Goal: Task Accomplishment & Management: Manage account settings

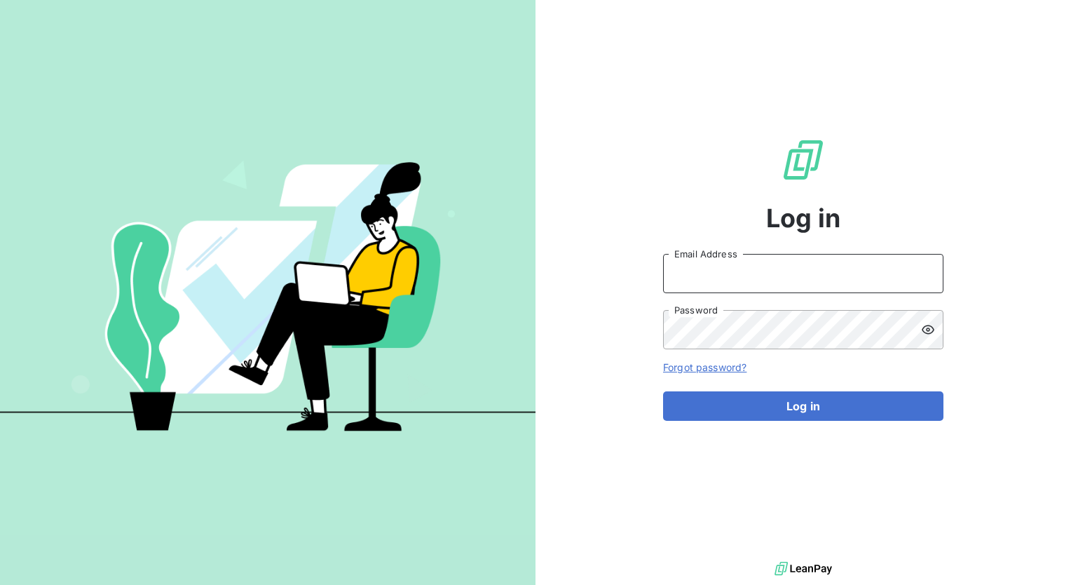
type input "[PERSON_NAME][EMAIL_ADDRESS][PERSON_NAME][DOMAIN_NAME]"
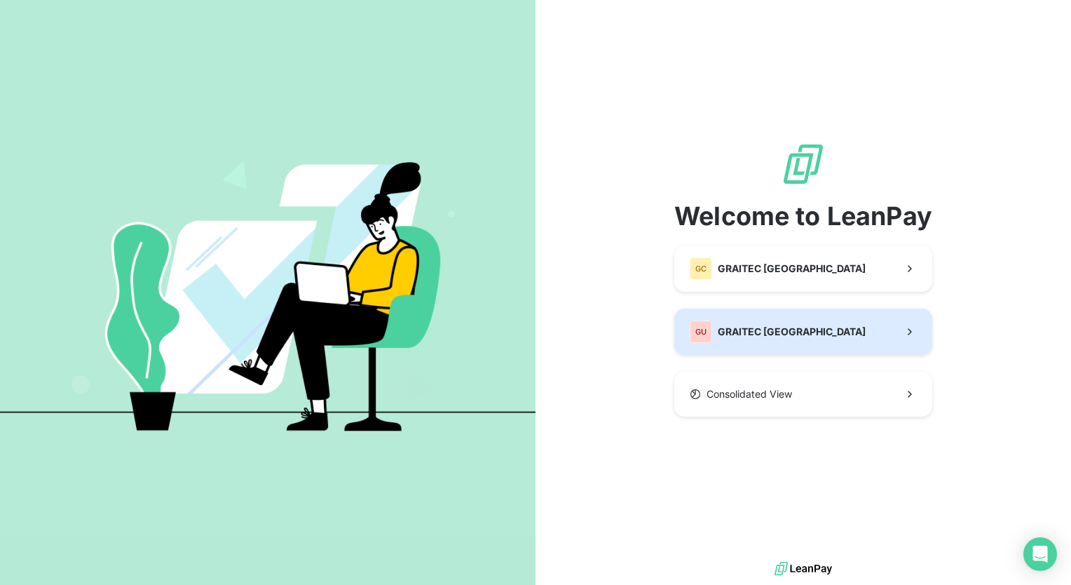
click at [775, 332] on span "GRAITEC [GEOGRAPHIC_DATA]" at bounding box center [792, 332] width 148 height 14
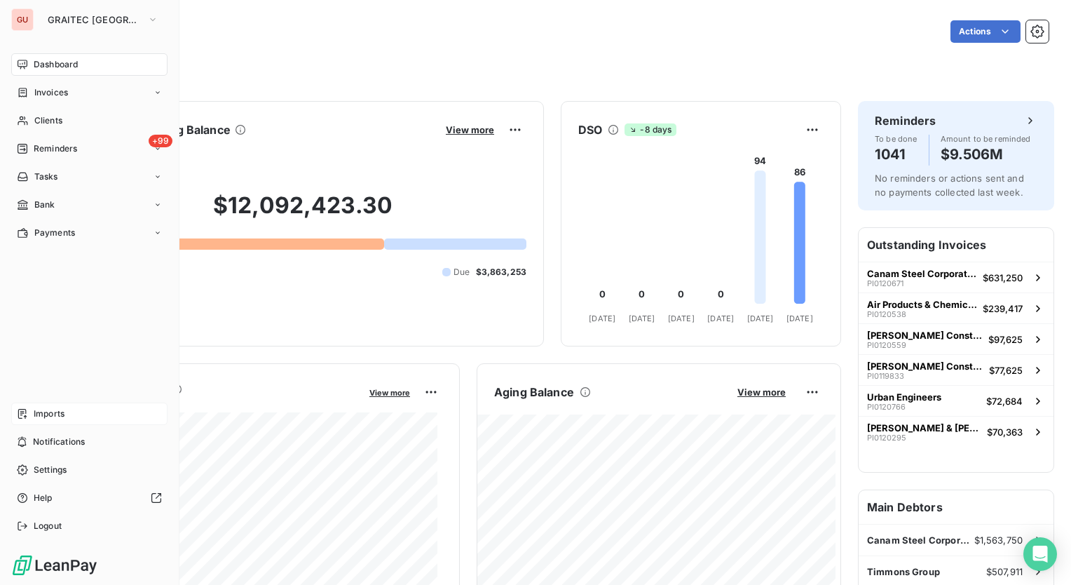
click at [68, 410] on div "Imports" at bounding box center [89, 413] width 156 height 22
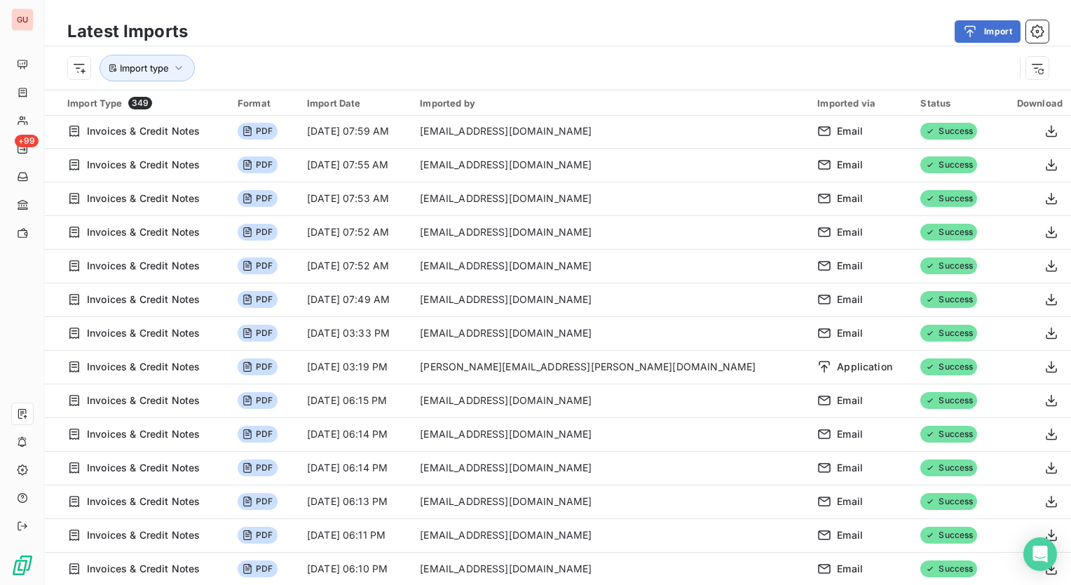
scroll to position [140, 0]
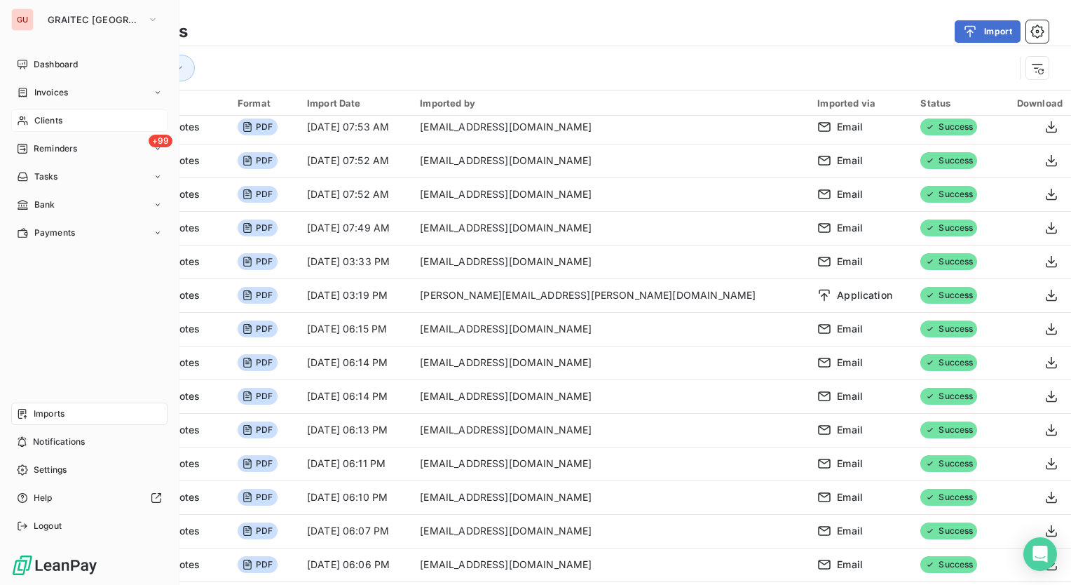
click at [62, 119] on span "Clients" at bounding box center [48, 120] width 28 height 13
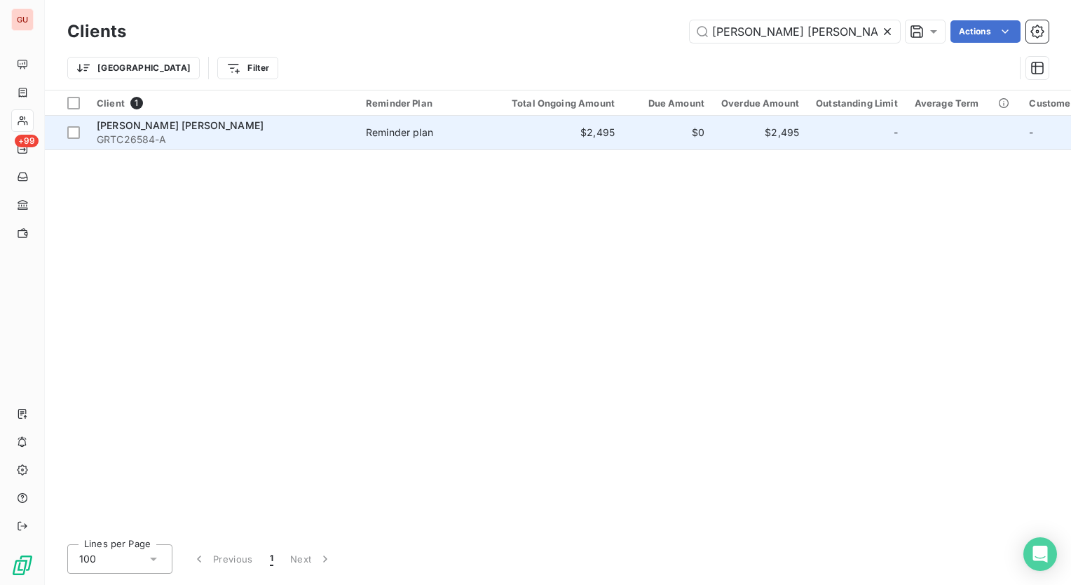
type input "[PERSON_NAME] [PERSON_NAME]"
click at [191, 125] on span "[PERSON_NAME] [PERSON_NAME]" at bounding box center [180, 125] width 167 height 12
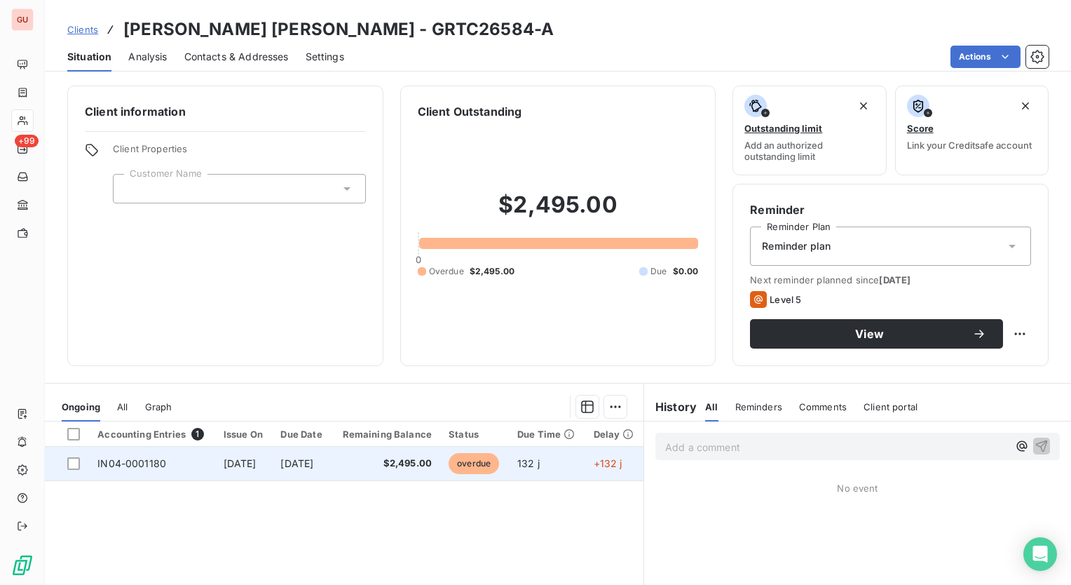
click at [313, 463] on span "[DATE]" at bounding box center [296, 463] width 33 height 12
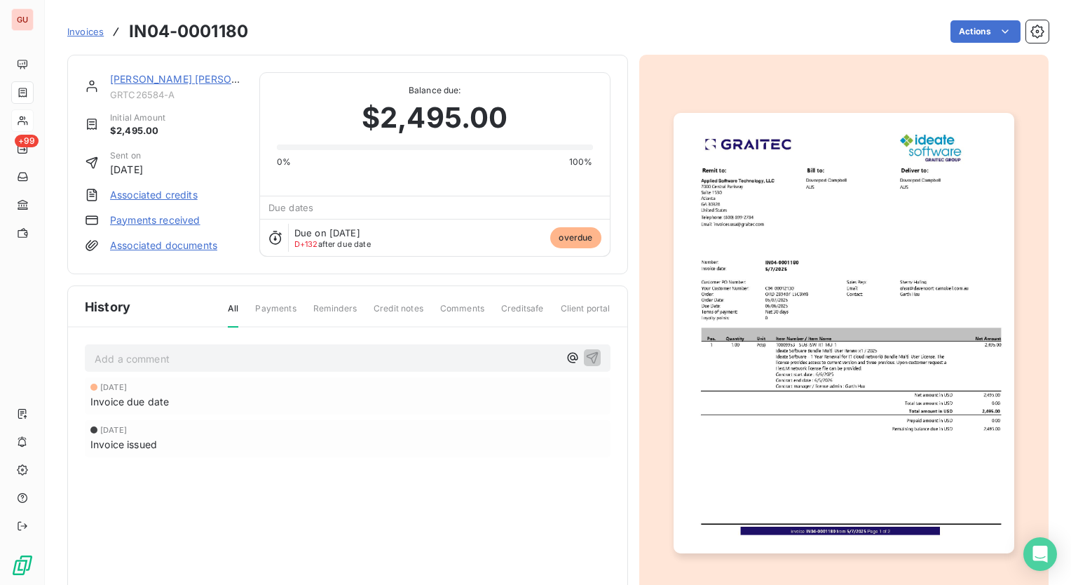
click at [911, 285] on img "button" at bounding box center [844, 333] width 341 height 441
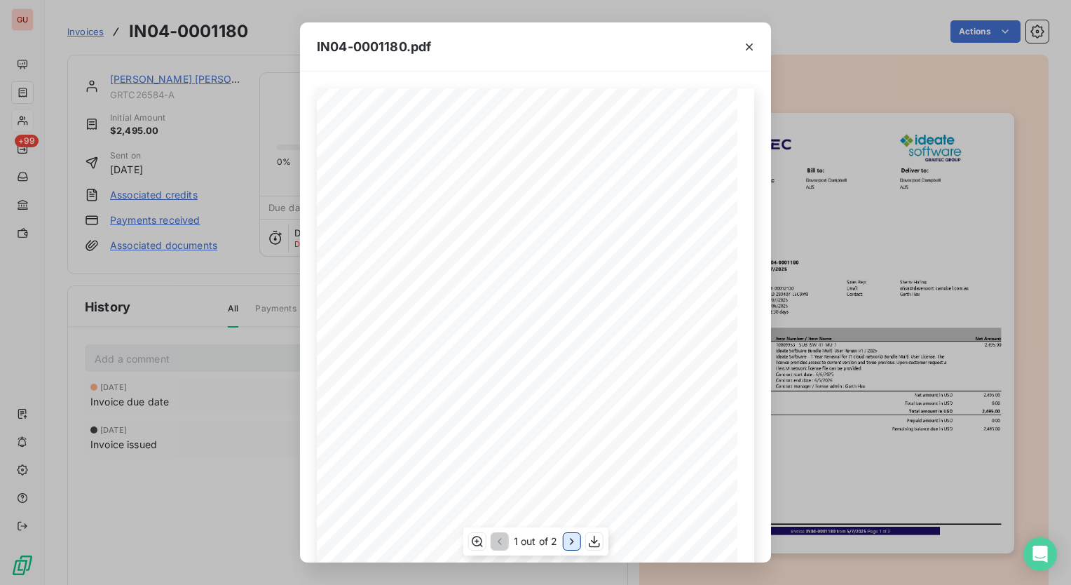
click at [566, 542] on icon "button" at bounding box center [571, 541] width 14 height 14
click at [503, 543] on icon "button" at bounding box center [498, 541] width 14 height 14
click at [754, 46] on icon "button" at bounding box center [749, 47] width 14 height 14
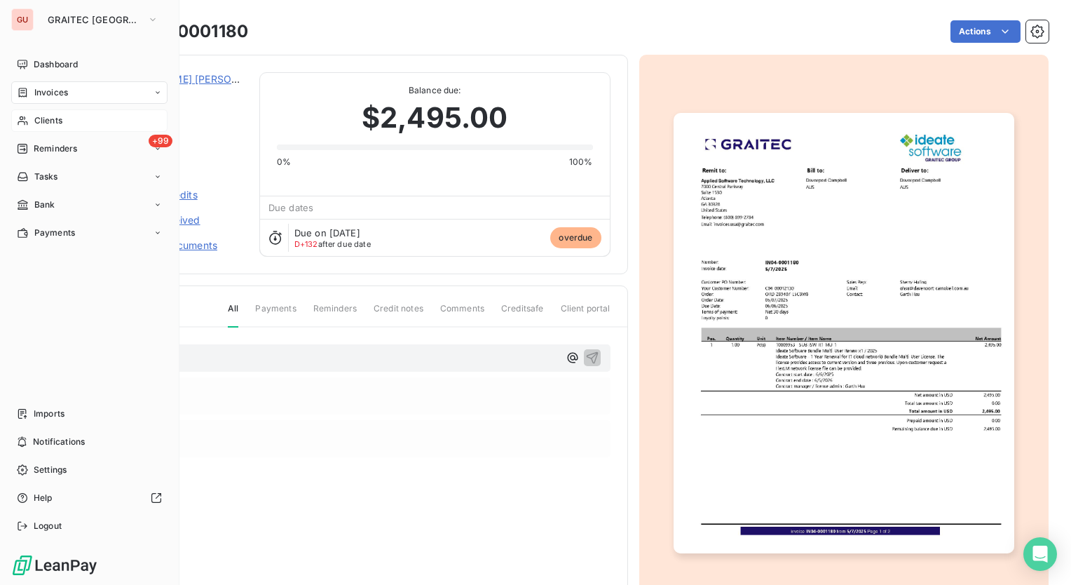
click at [74, 97] on div "Invoices" at bounding box center [89, 92] width 156 height 22
click at [49, 125] on span "Invoices" at bounding box center [51, 120] width 34 height 13
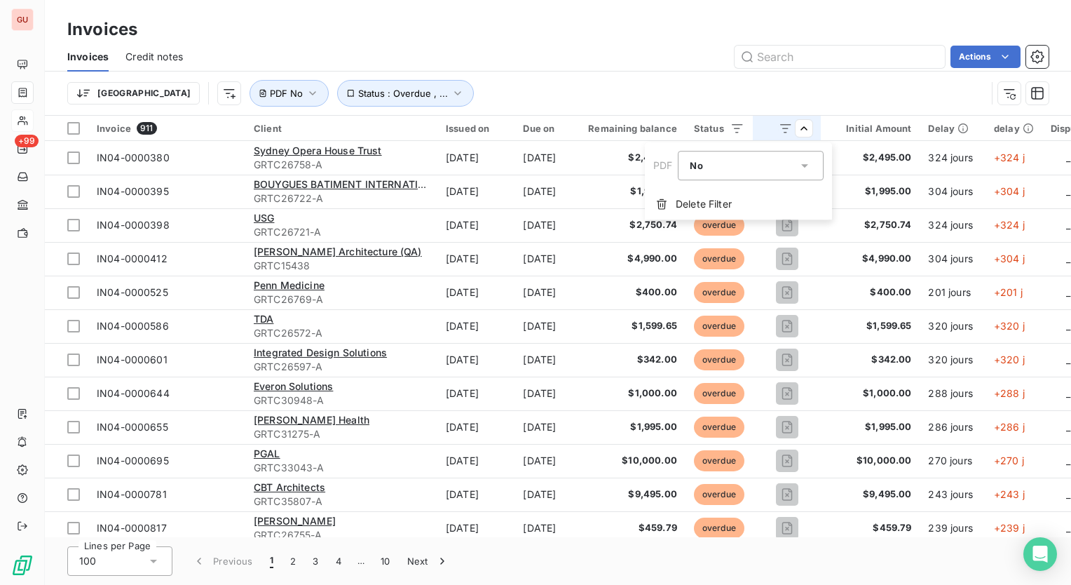
click at [823, 131] on html "GU +99 Invoices Invoices Credit notes Actions [GEOGRAPHIC_DATA] Status : Overdu…" at bounding box center [535, 292] width 1071 height 585
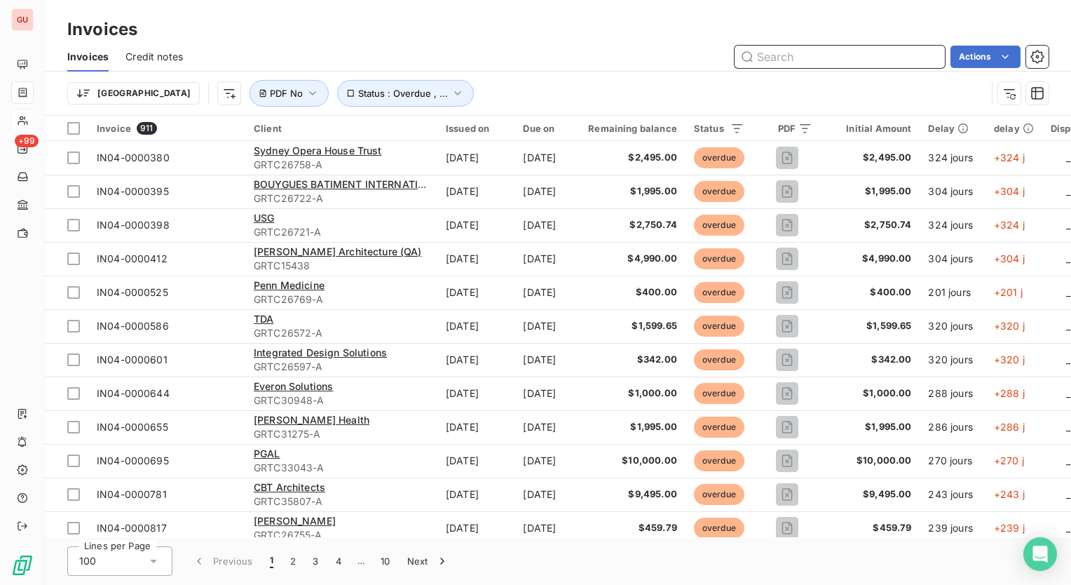
click at [827, 61] on input "text" at bounding box center [840, 57] width 210 height 22
paste input "[PERSON_NAME] [PERSON_NAME]"
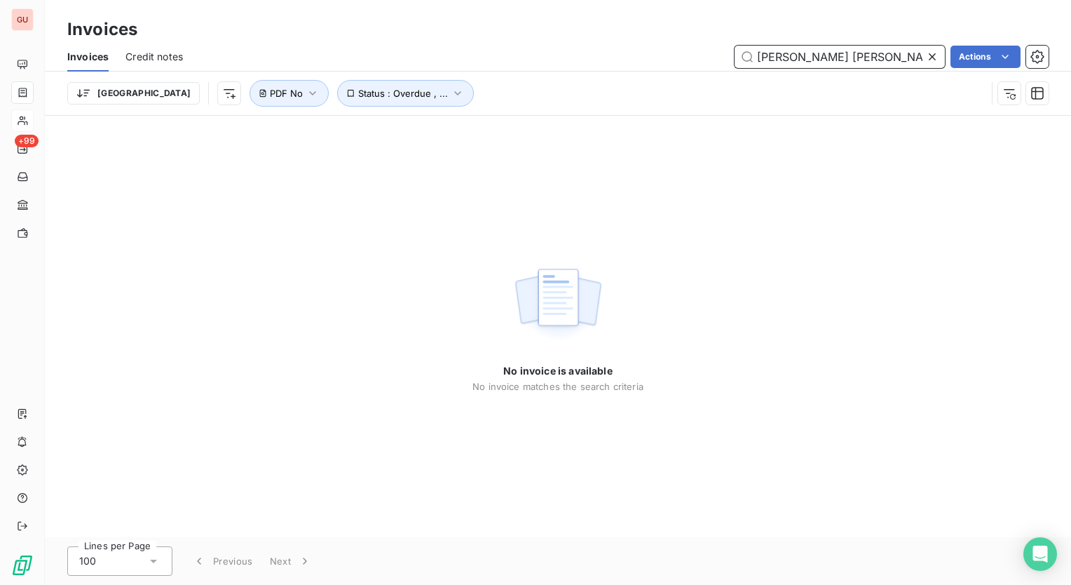
drag, startPoint x: 766, startPoint y: 55, endPoint x: 617, endPoint y: 46, distance: 149.6
click at [617, 46] on div "[PERSON_NAME] [PERSON_NAME] Actions" at bounding box center [624, 57] width 849 height 22
paste input "IN04-0001180"
type input "IN04-0001180"
click at [929, 55] on icon at bounding box center [932, 57] width 14 height 14
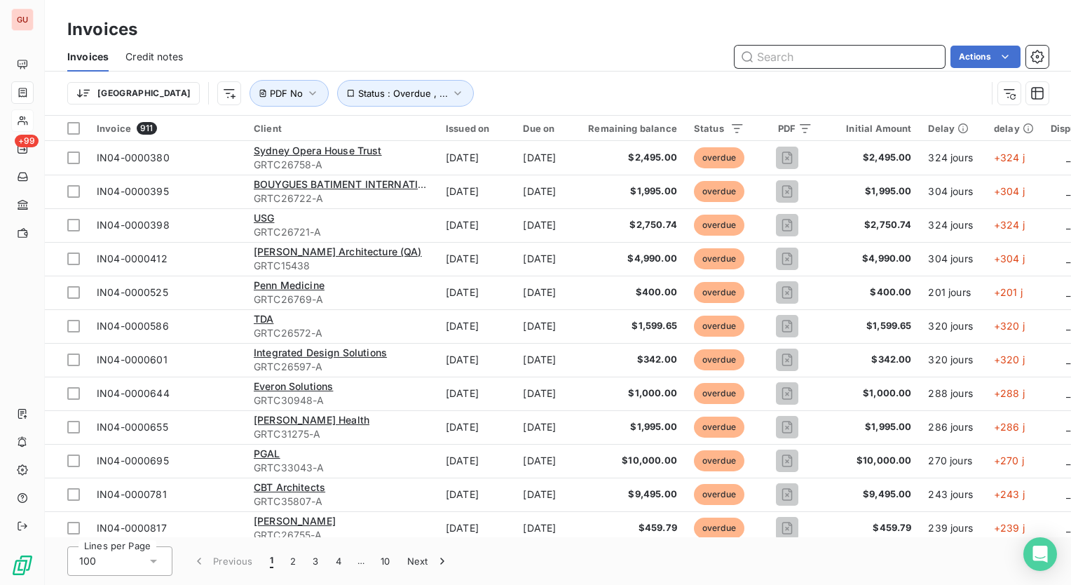
click at [829, 53] on input "text" at bounding box center [840, 57] width 210 height 22
paste input "IN04-0001169"
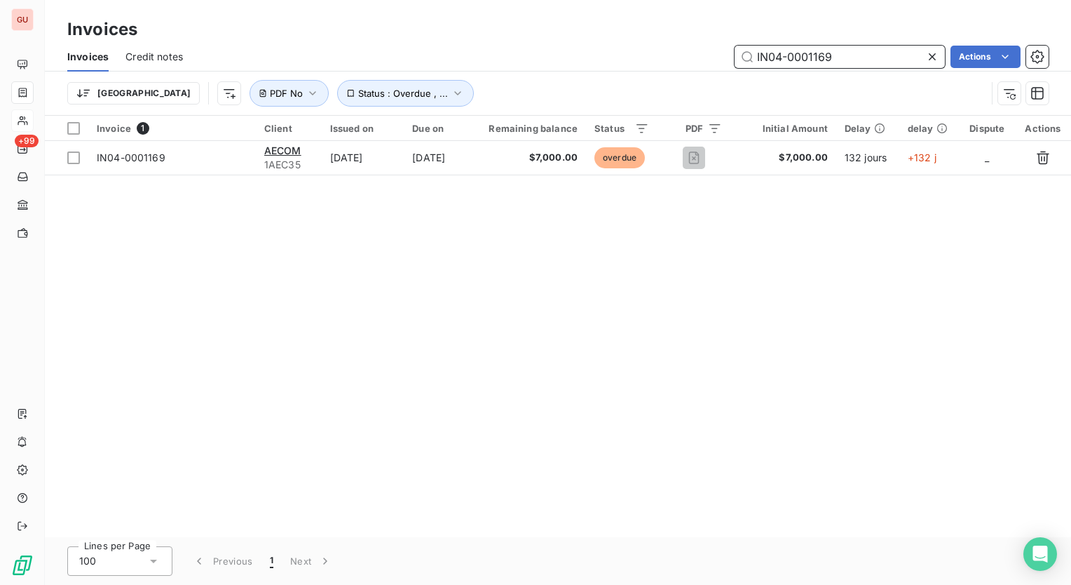
type input "IN04-0001169"
click at [932, 53] on icon at bounding box center [932, 57] width 14 height 14
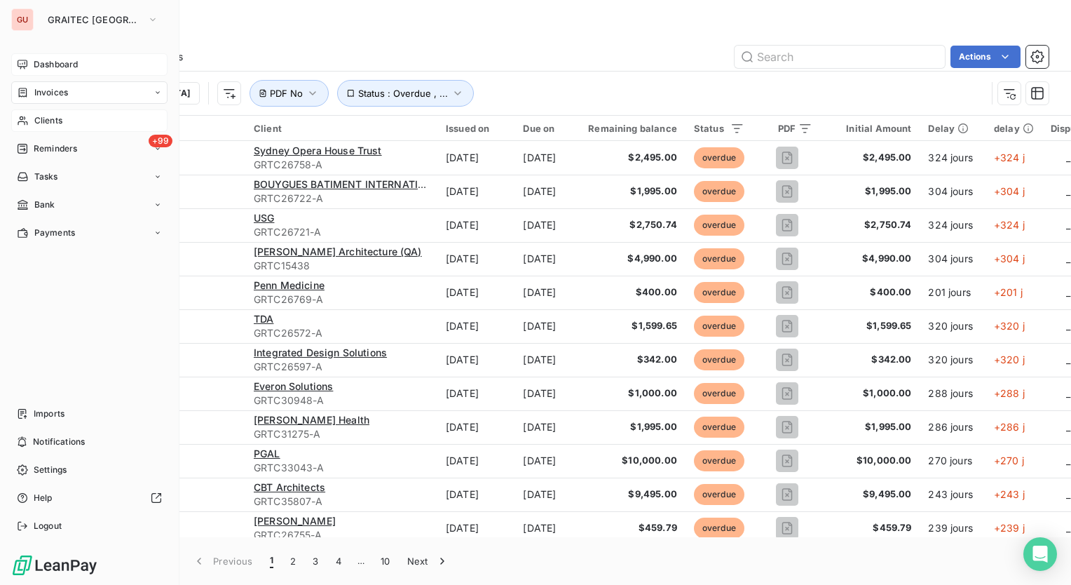
click at [74, 68] on span "Dashboard" at bounding box center [56, 64] width 44 height 13
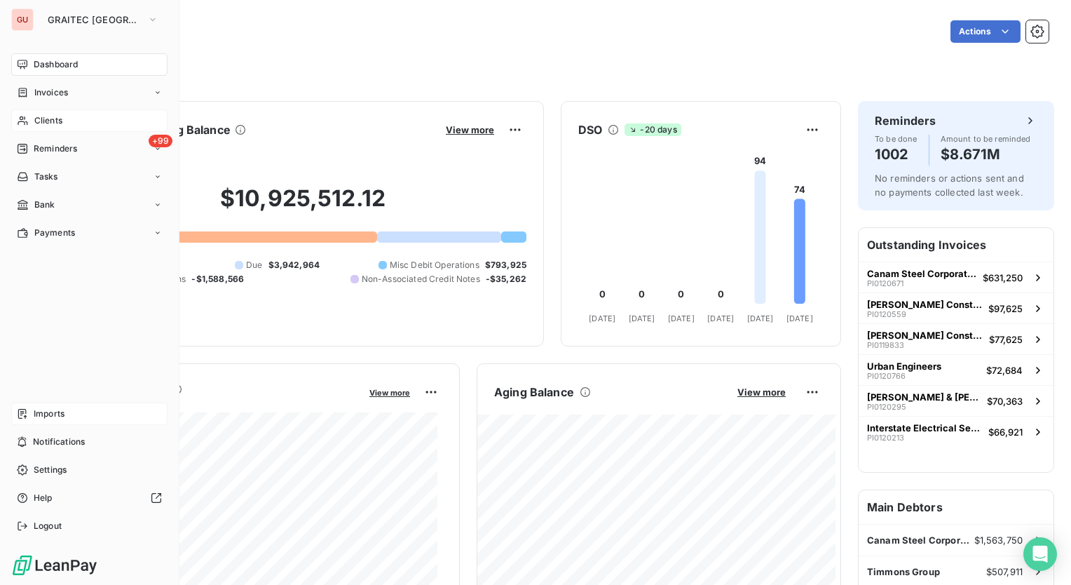
click at [90, 411] on div "Imports" at bounding box center [89, 413] width 156 height 22
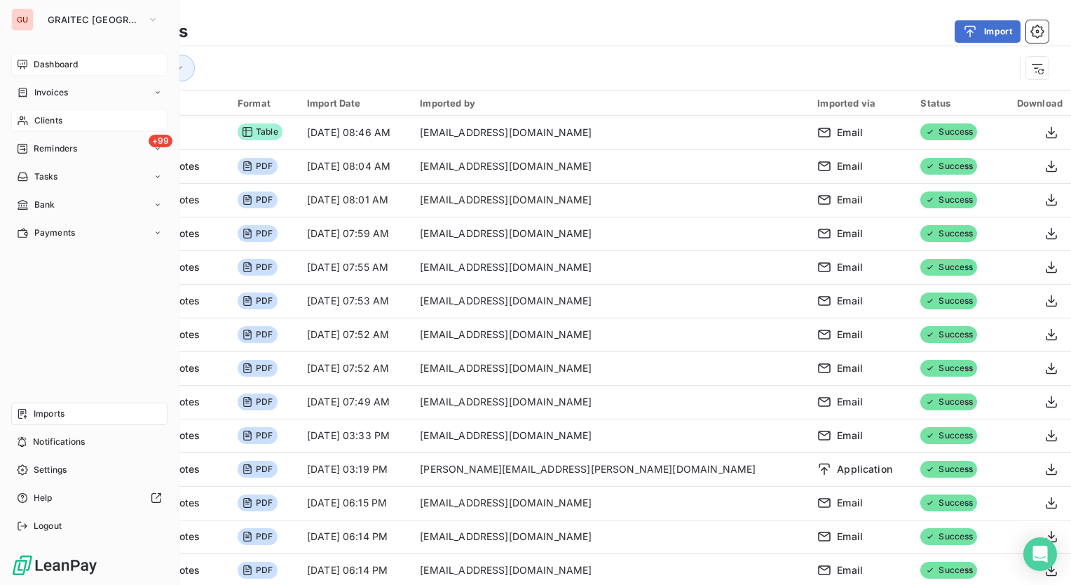
click at [62, 60] on span "Dashboard" at bounding box center [56, 64] width 44 height 13
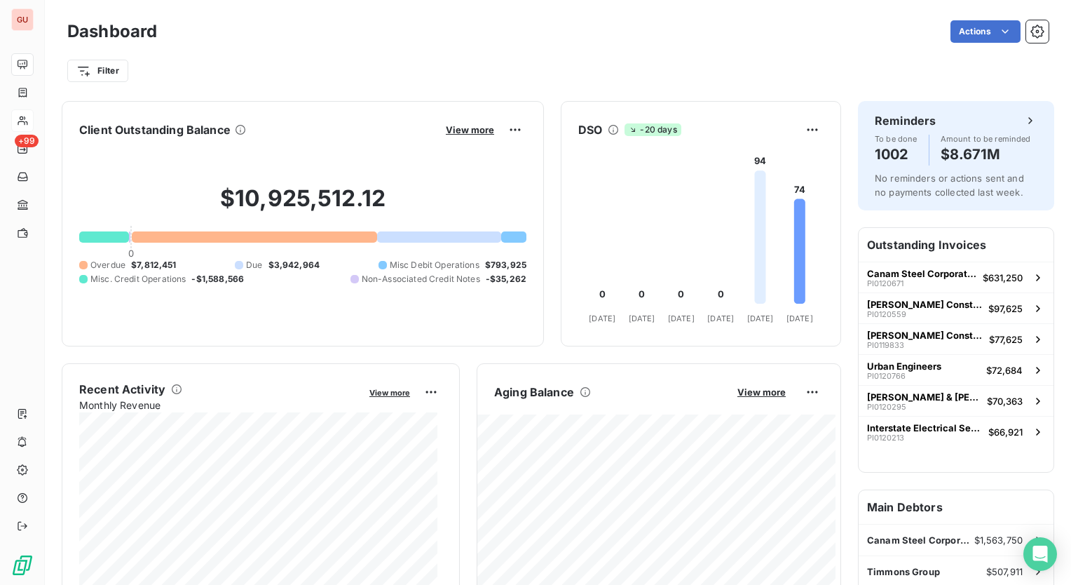
click at [107, 234] on div at bounding box center [104, 236] width 50 height 11
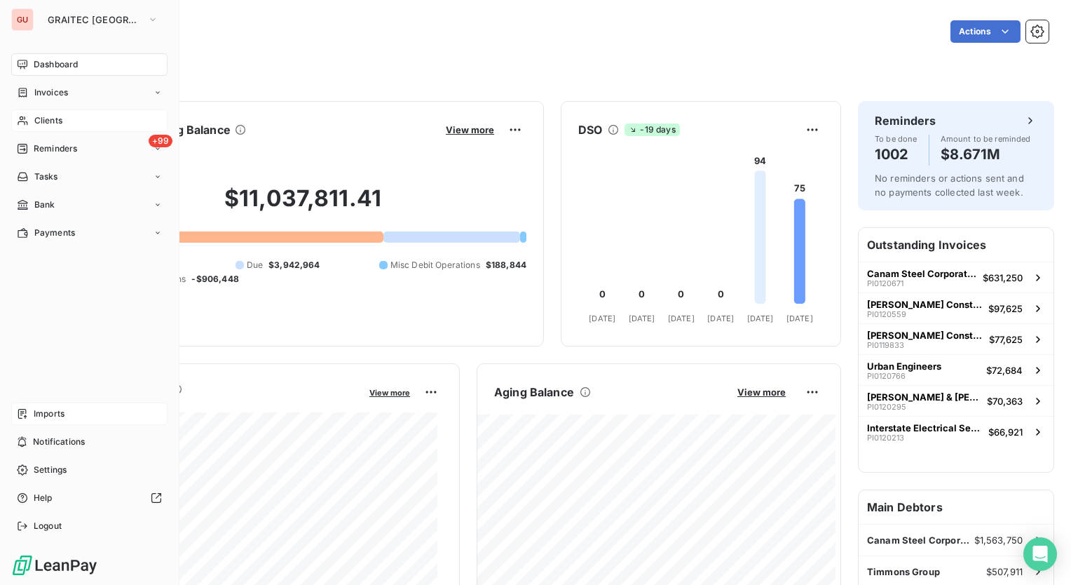
click at [70, 414] on div "Imports" at bounding box center [89, 413] width 156 height 22
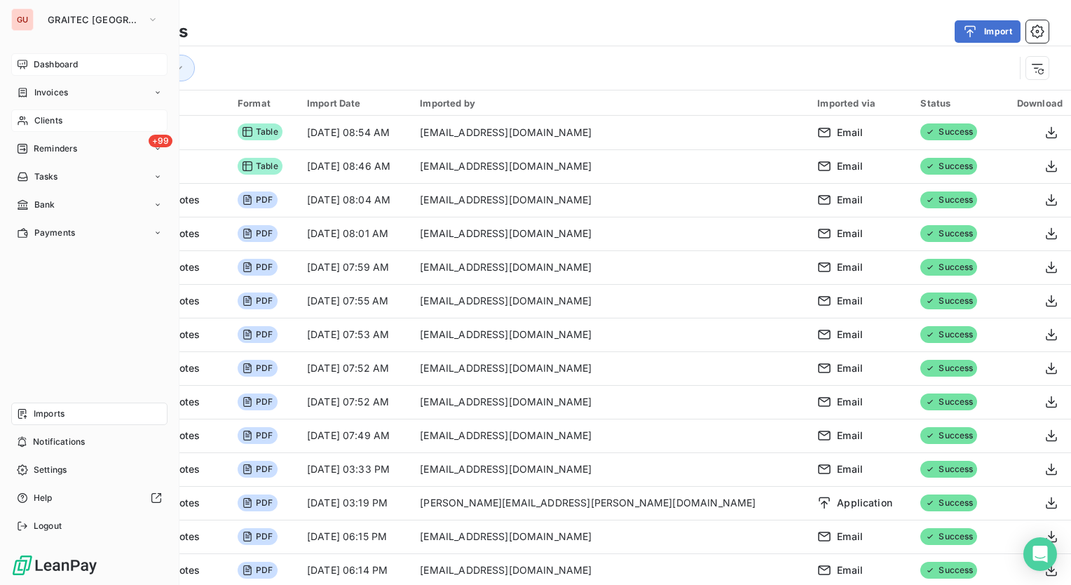
click at [41, 67] on span "Dashboard" at bounding box center [56, 64] width 44 height 13
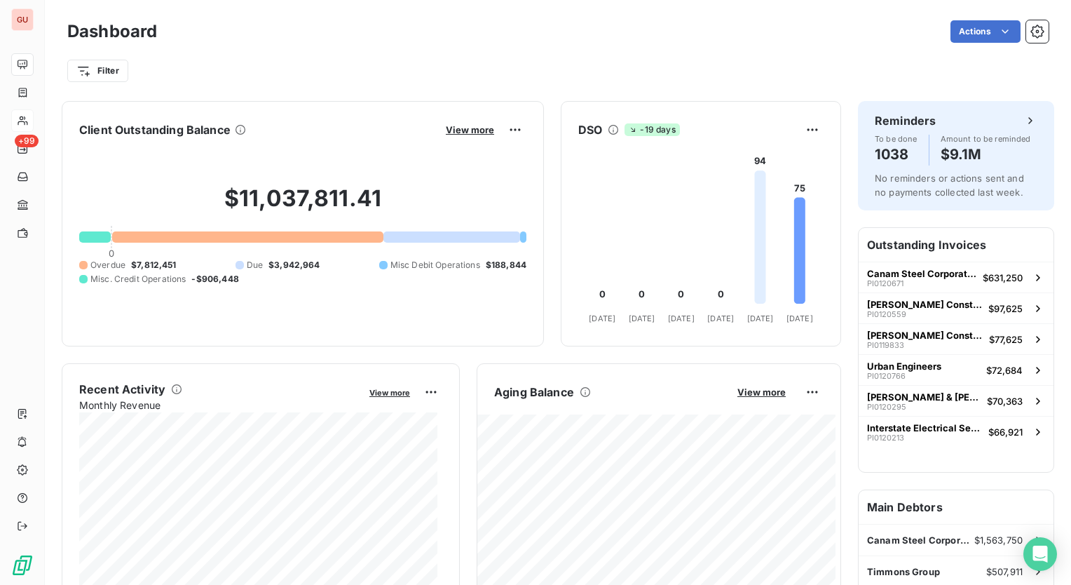
click at [164, 282] on span "Misc. Credit Operations" at bounding box center [137, 279] width 95 height 13
click at [86, 234] on div at bounding box center [95, 236] width 32 height 11
click at [119, 278] on span "Misc. Credit Operations" at bounding box center [137, 279] width 95 height 13
click at [99, 233] on div at bounding box center [95, 236] width 32 height 11
click at [502, 124] on html "GU +99 Dashboard Actions Filter Client Outstanding Balance View more $11,037,81…" at bounding box center [535, 292] width 1071 height 585
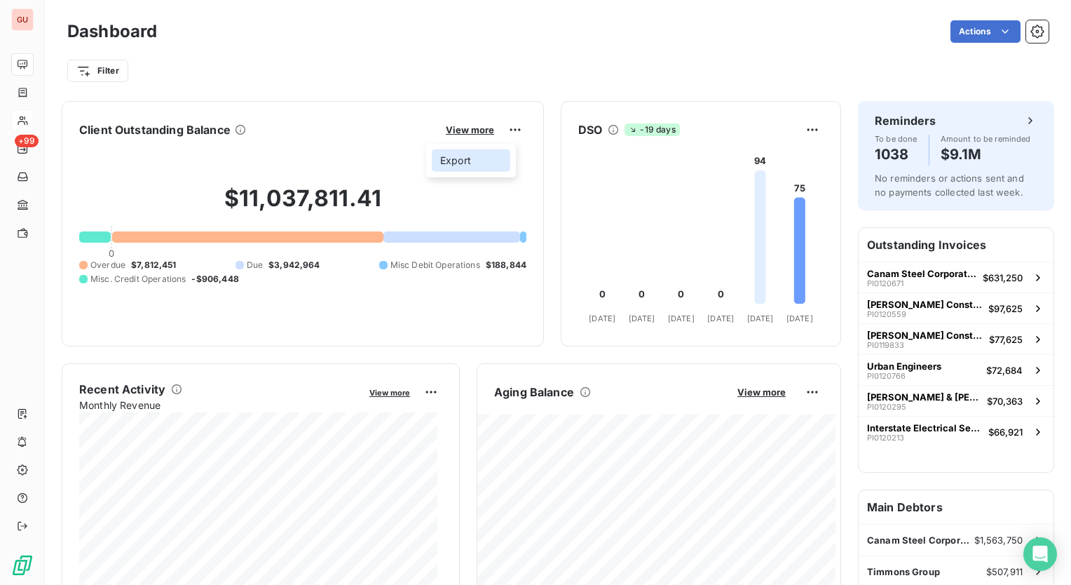
click at [475, 153] on div "Export" at bounding box center [471, 160] width 79 height 22
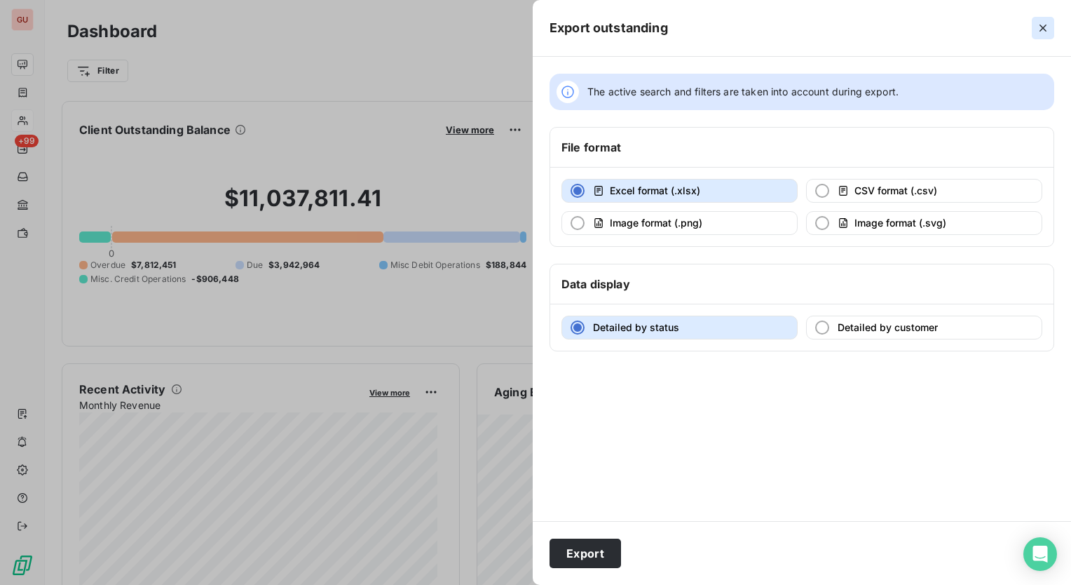
click at [1042, 32] on icon "button" at bounding box center [1043, 28] width 14 height 14
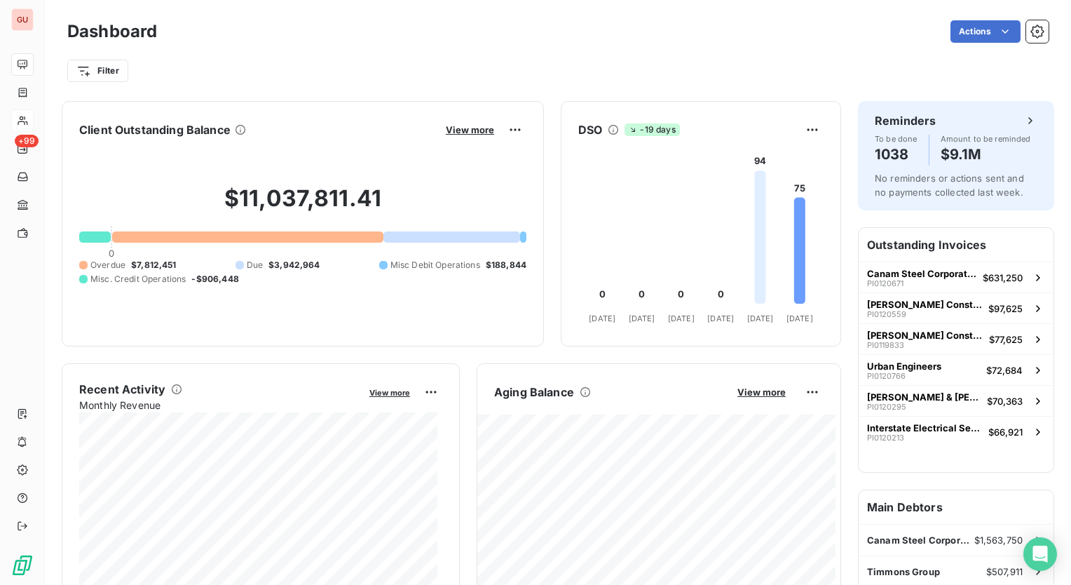
click at [471, 61] on div "Filter" at bounding box center [557, 70] width 981 height 27
click at [517, 238] on div "Client Outstanding Balance View more $11,037,811.41 0 Overdue $7,812,451 Due $3…" at bounding box center [303, 223] width 482 height 245
click at [520, 237] on div at bounding box center [523, 236] width 6 height 11
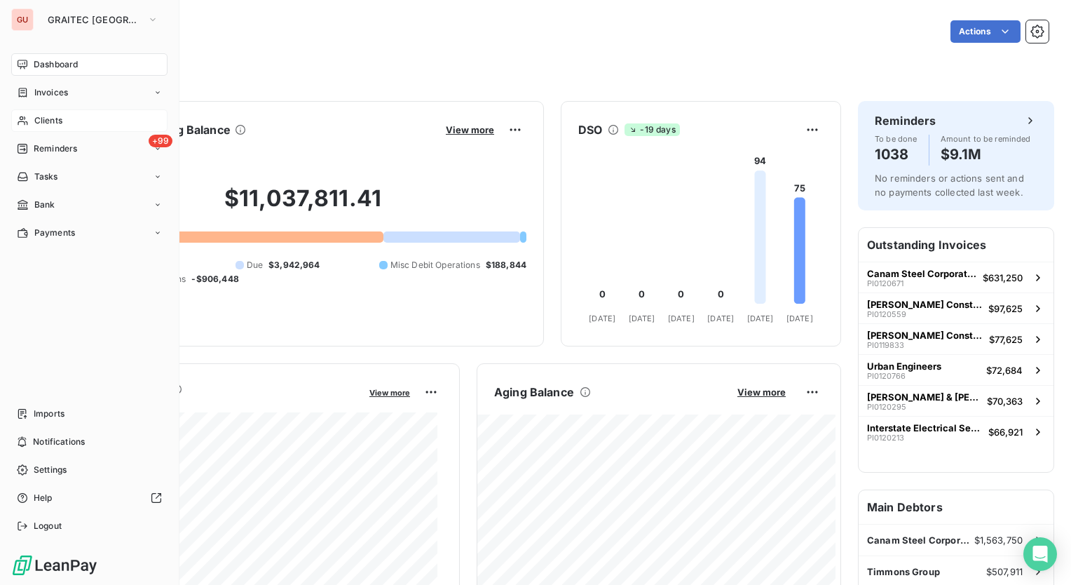
click at [54, 119] on span "Clients" at bounding box center [48, 120] width 28 height 13
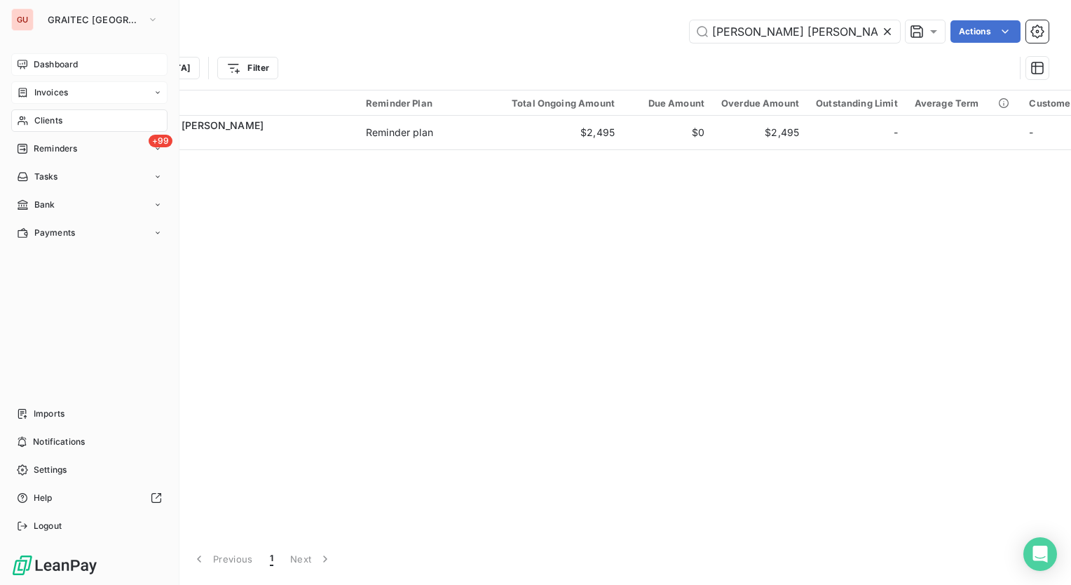
click at [60, 97] on span "Invoices" at bounding box center [51, 92] width 34 height 13
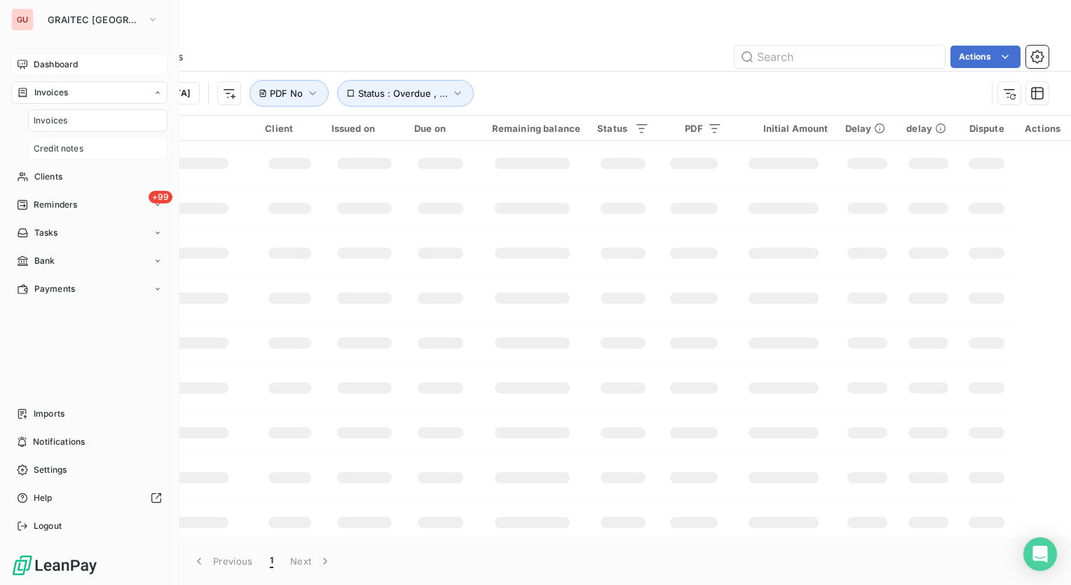
click at [60, 150] on span "Credit notes" at bounding box center [59, 148] width 50 height 13
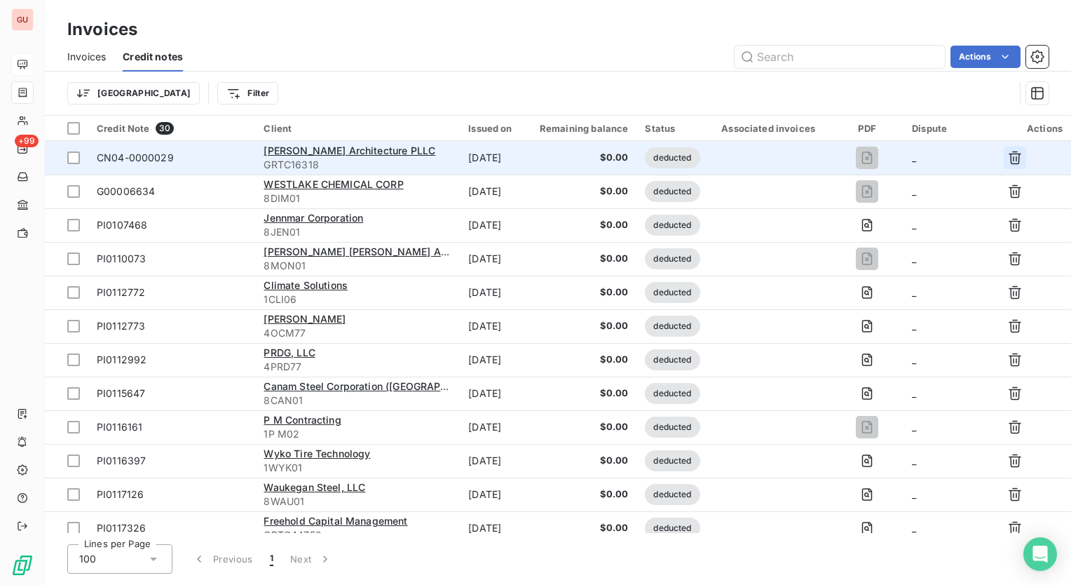
click at [1012, 154] on icon "button" at bounding box center [1015, 157] width 13 height 13
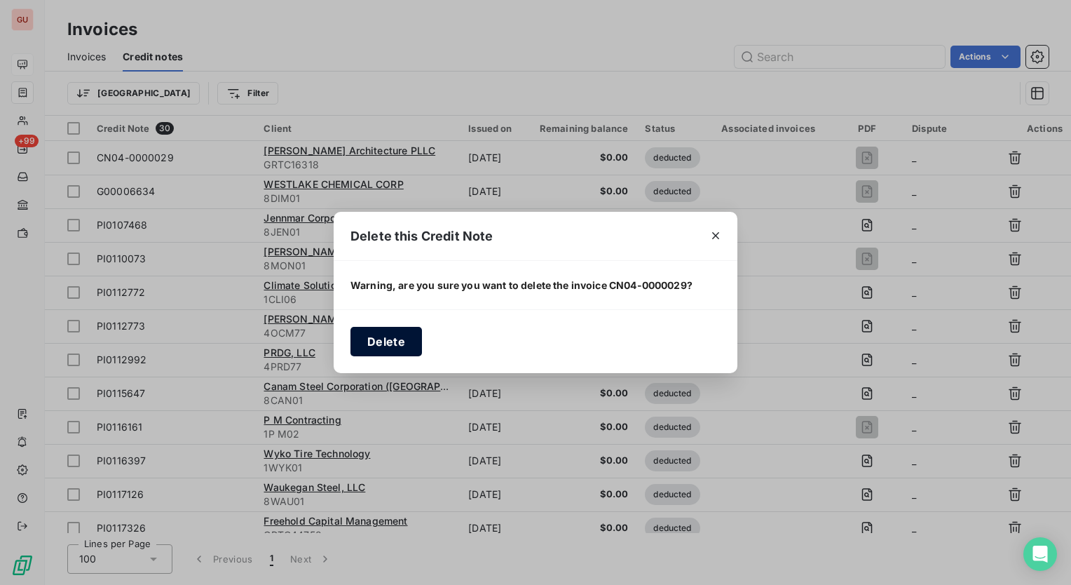
click at [393, 339] on button "Delete" at bounding box center [387, 341] width 72 height 29
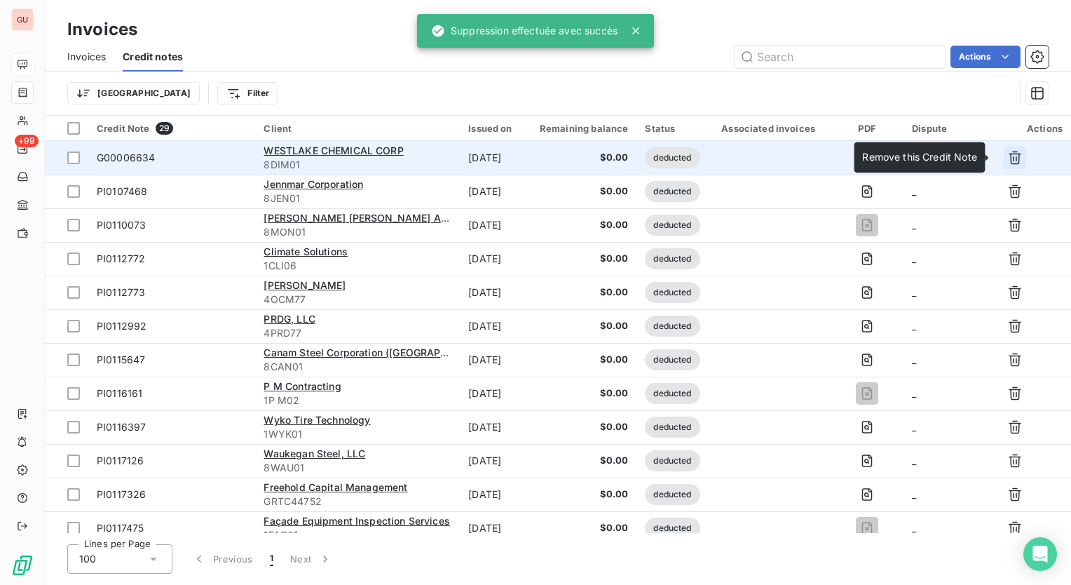
click at [1009, 161] on icon "button" at bounding box center [1015, 158] width 14 height 14
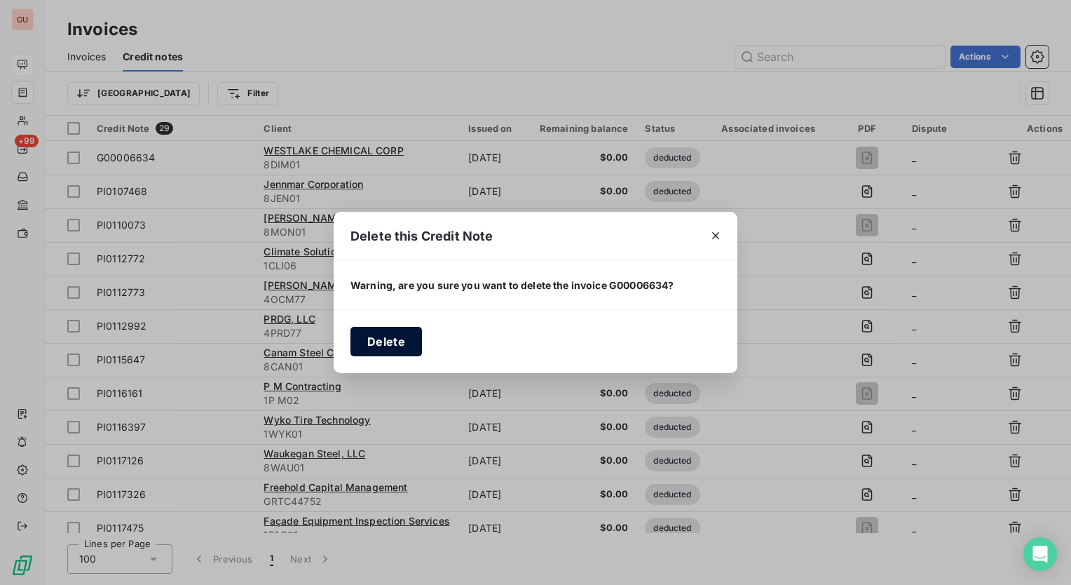
click at [380, 341] on button "Delete" at bounding box center [387, 341] width 72 height 29
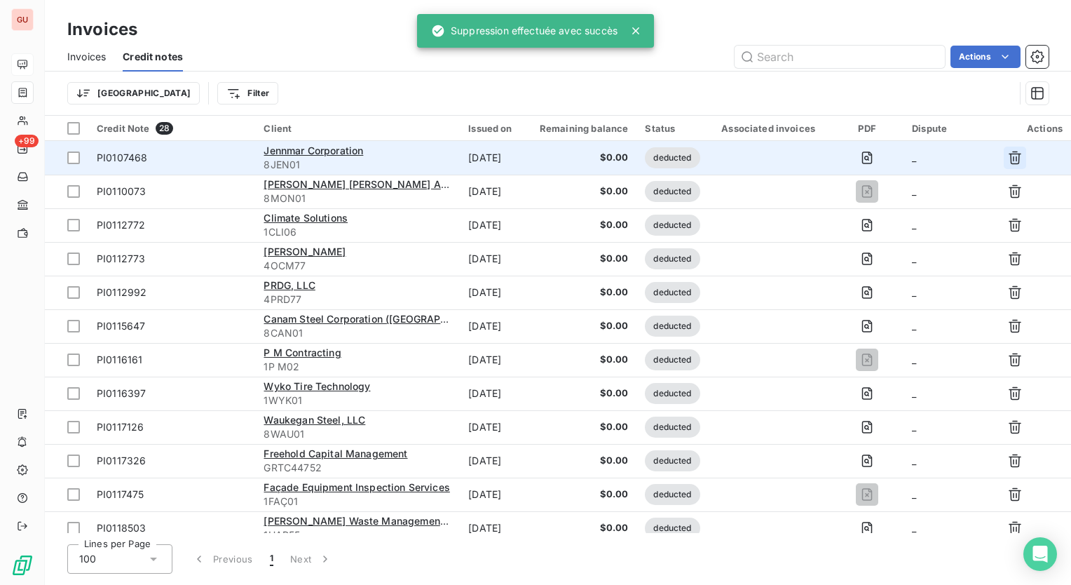
click at [1012, 156] on icon "button" at bounding box center [1015, 158] width 14 height 14
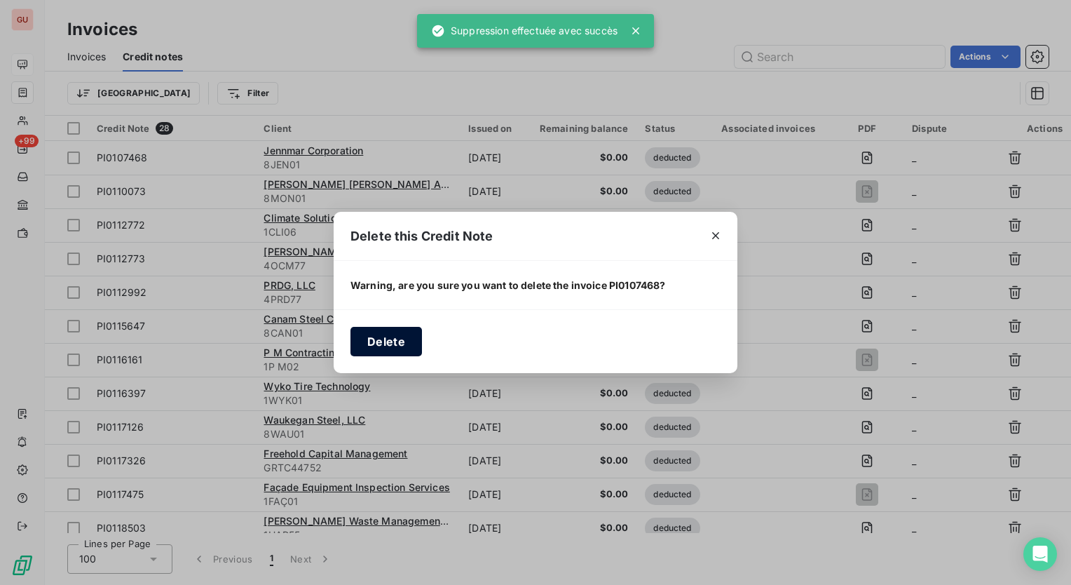
click at [401, 351] on button "Delete" at bounding box center [387, 341] width 72 height 29
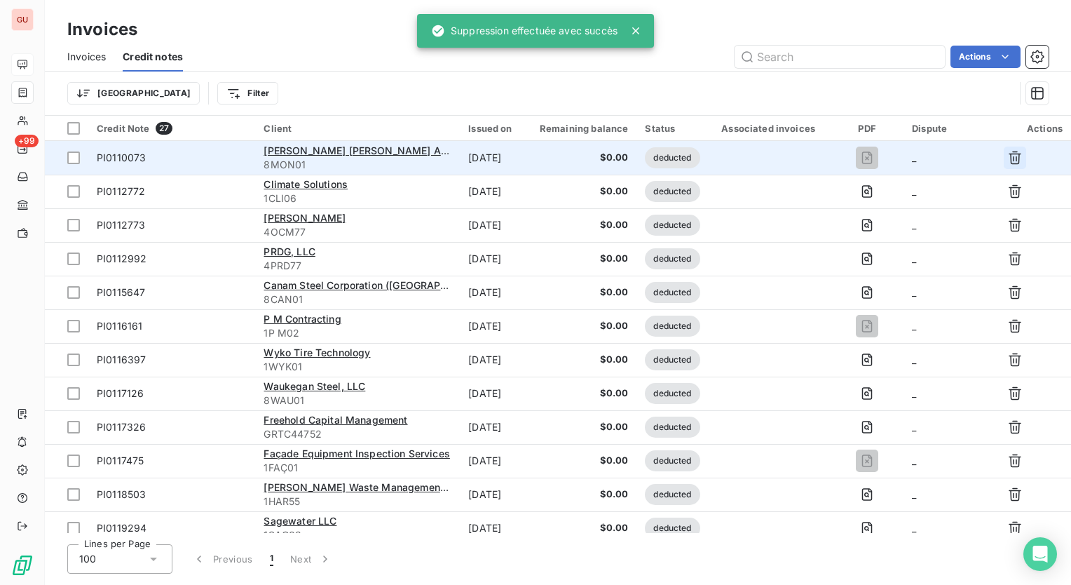
click at [1008, 160] on icon "button" at bounding box center [1015, 158] width 14 height 14
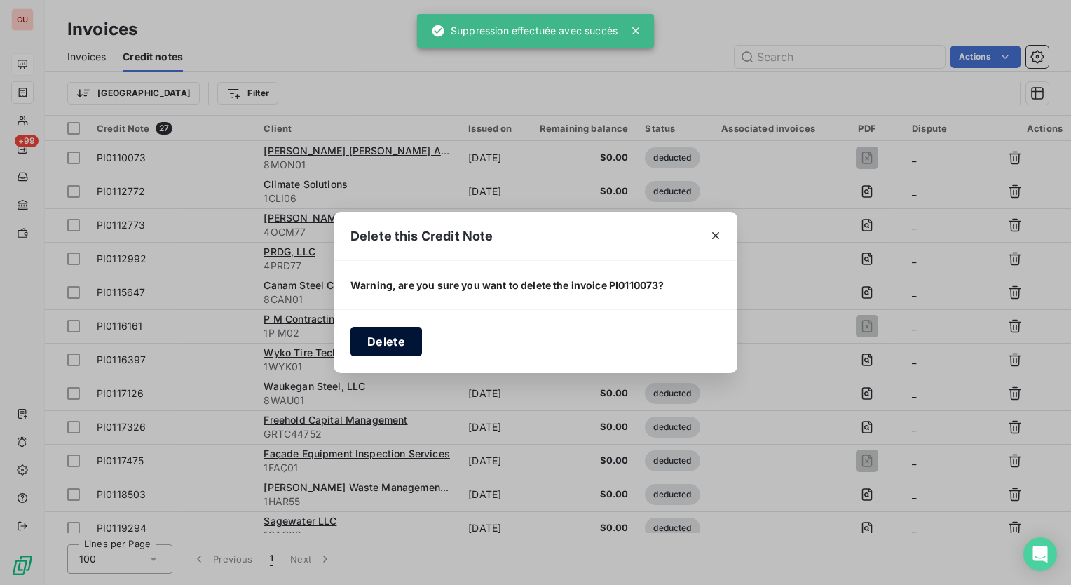
click at [388, 342] on button "Delete" at bounding box center [387, 341] width 72 height 29
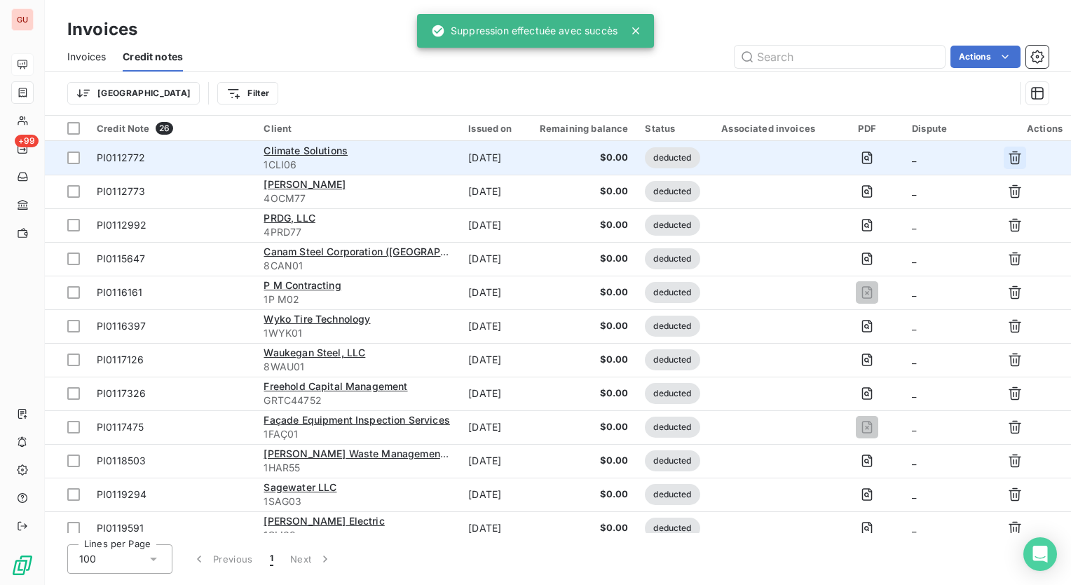
click at [1012, 157] on icon "button" at bounding box center [1015, 158] width 14 height 14
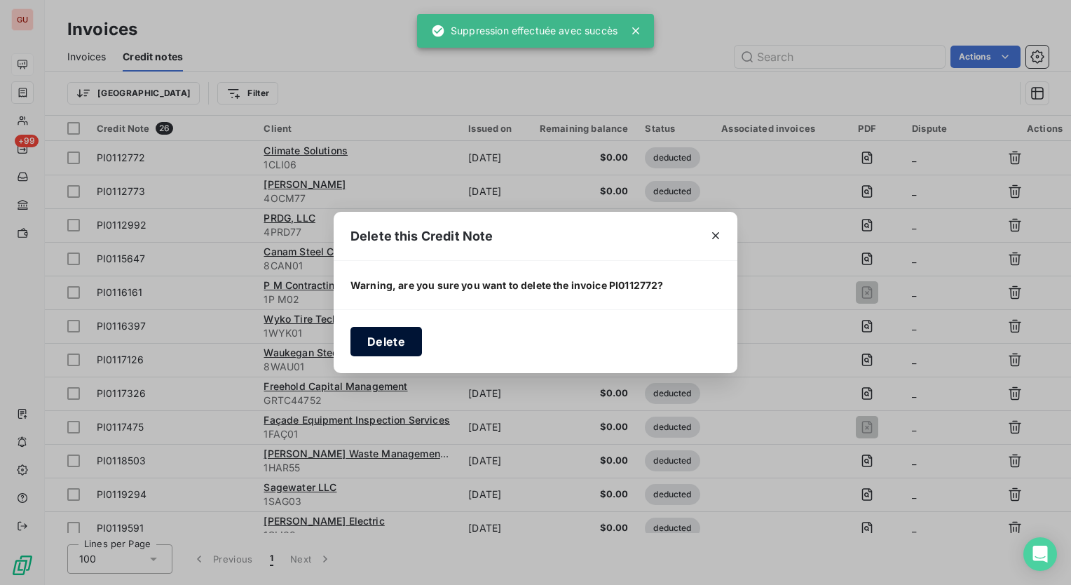
click at [387, 343] on button "Delete" at bounding box center [387, 341] width 72 height 29
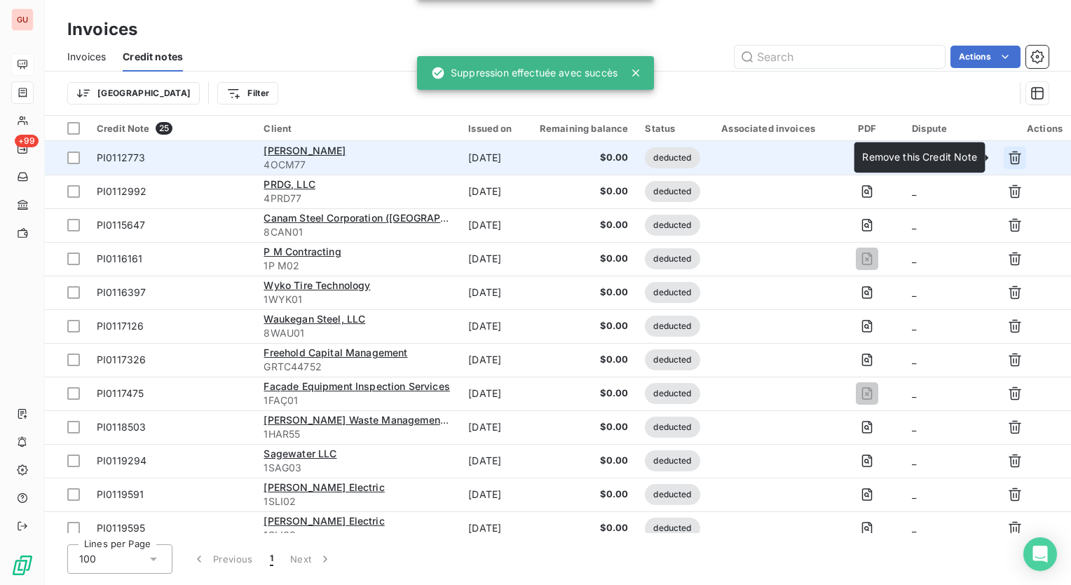
click at [1009, 156] on icon "button" at bounding box center [1015, 158] width 14 height 14
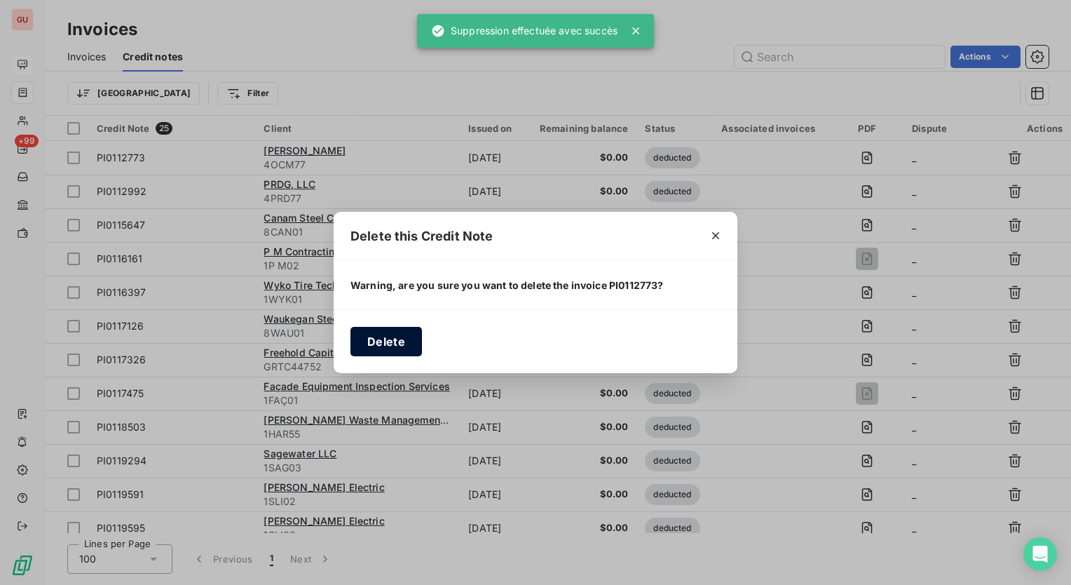
click at [407, 344] on button "Delete" at bounding box center [387, 341] width 72 height 29
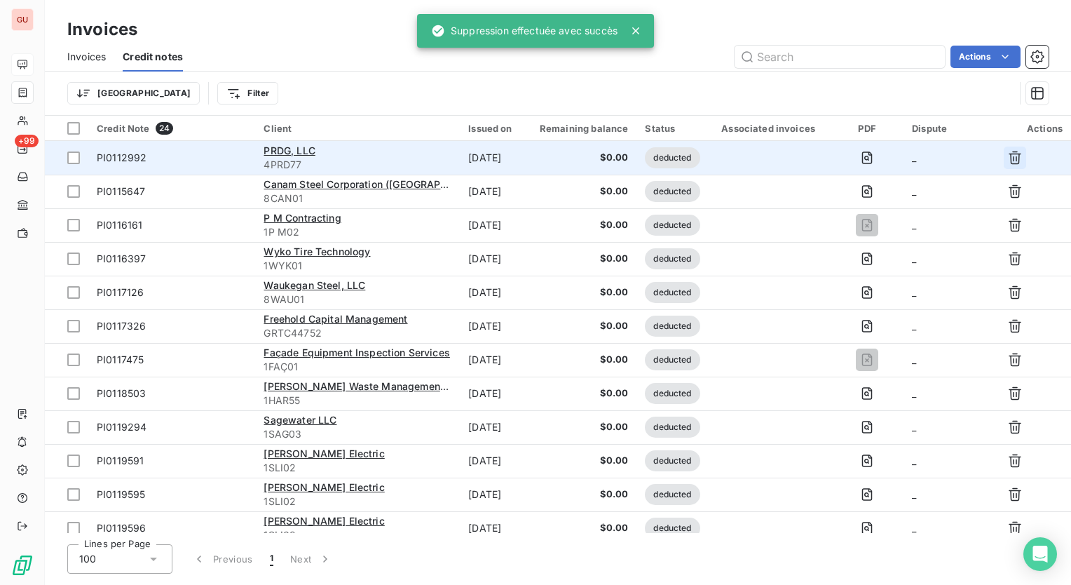
click at [1009, 156] on icon "button" at bounding box center [1015, 157] width 13 height 13
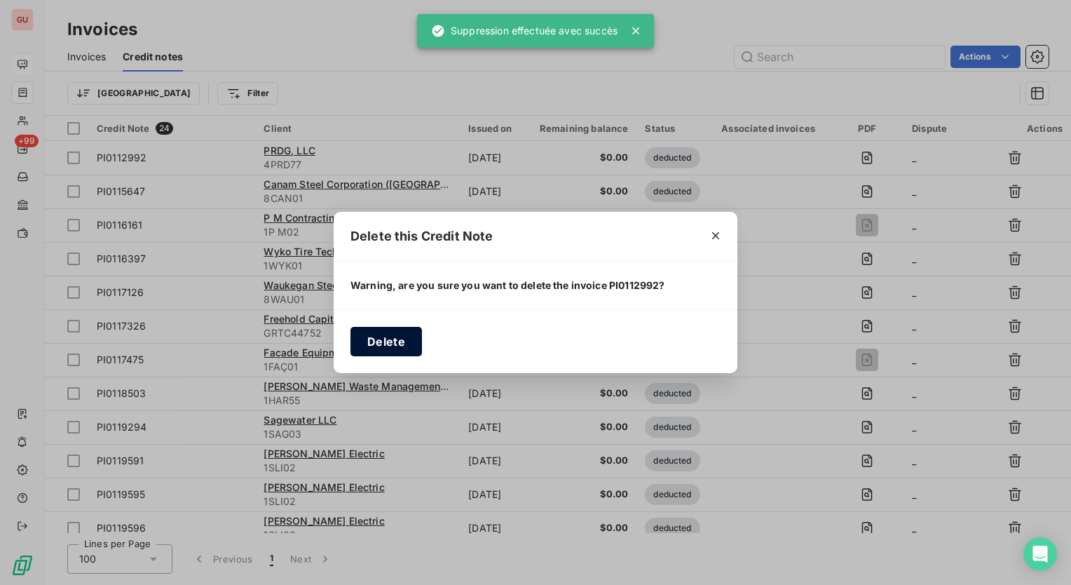
click at [395, 339] on button "Delete" at bounding box center [387, 341] width 72 height 29
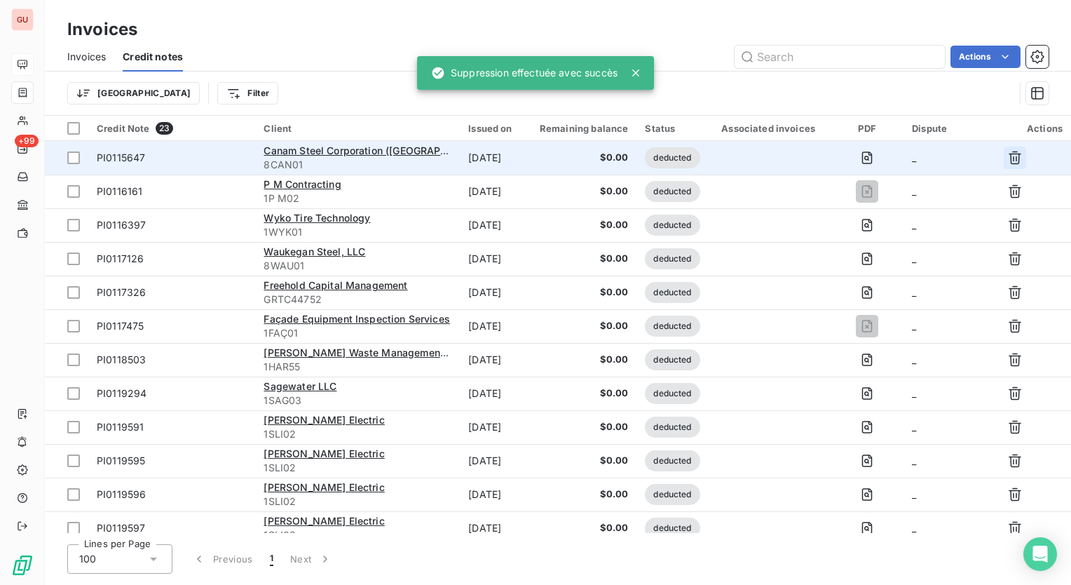
click at [1010, 161] on icon "button" at bounding box center [1015, 158] width 14 height 14
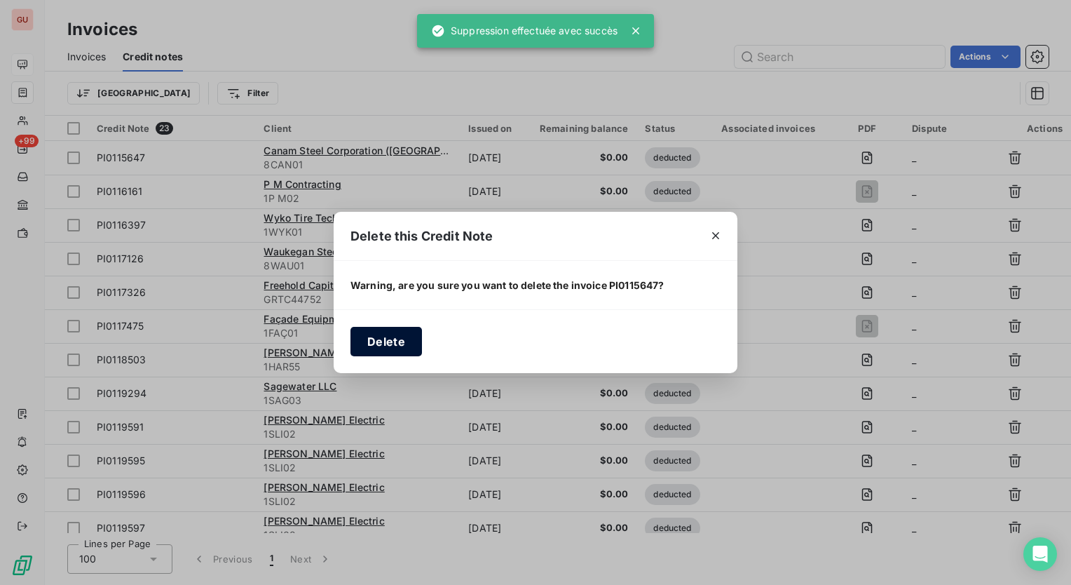
click at [389, 341] on button "Delete" at bounding box center [387, 341] width 72 height 29
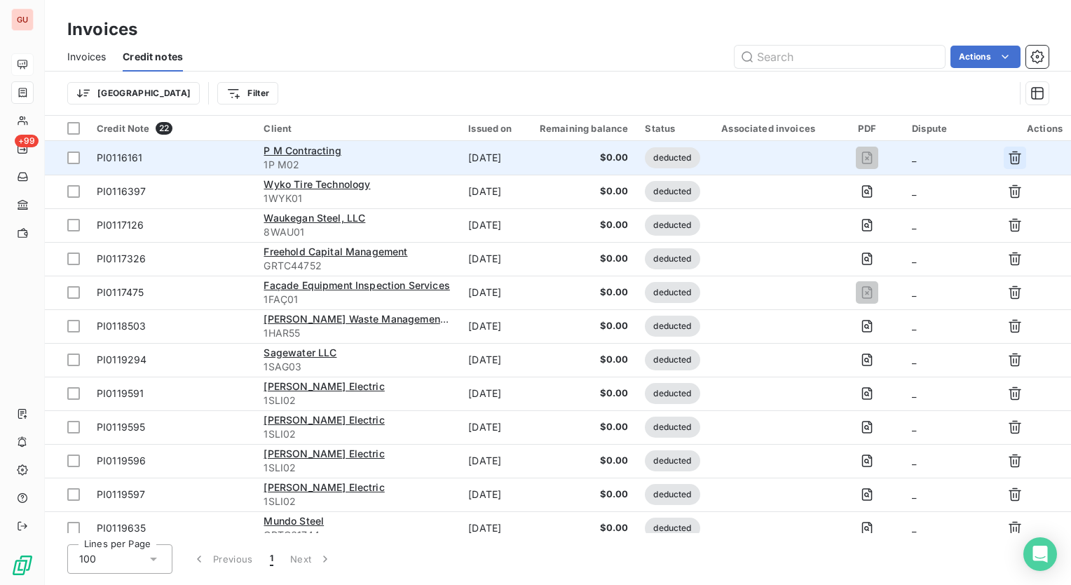
click at [1009, 156] on icon "button" at bounding box center [1015, 157] width 13 height 13
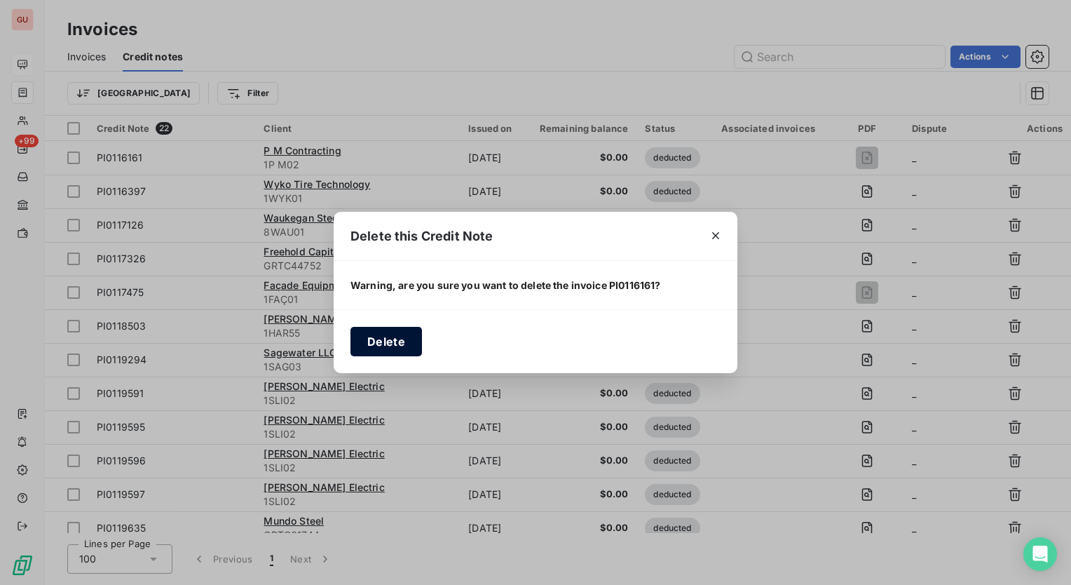
click at [361, 338] on button "Delete" at bounding box center [387, 341] width 72 height 29
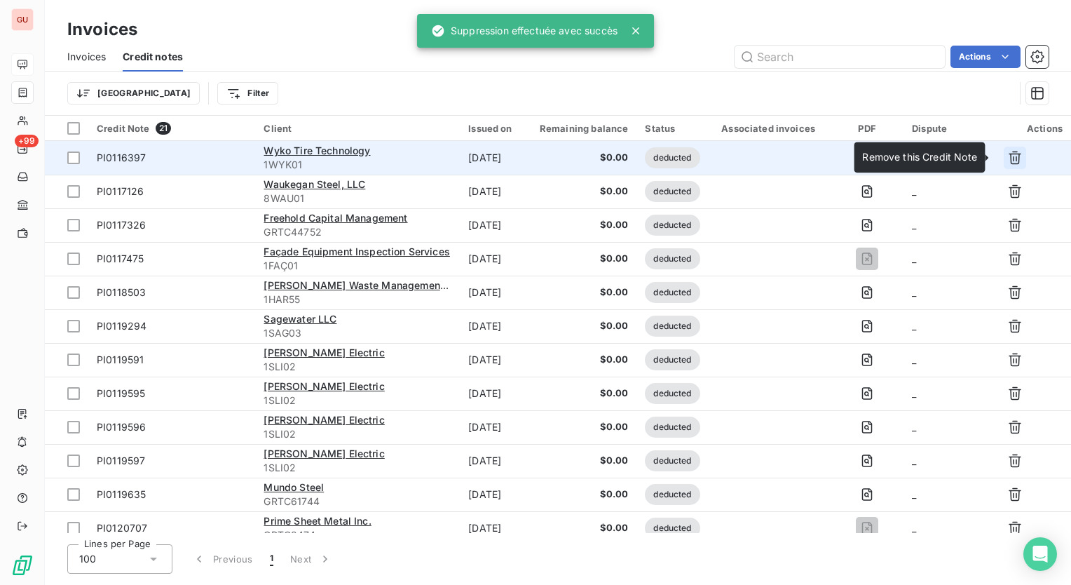
click at [1009, 158] on icon "button" at bounding box center [1015, 158] width 14 height 14
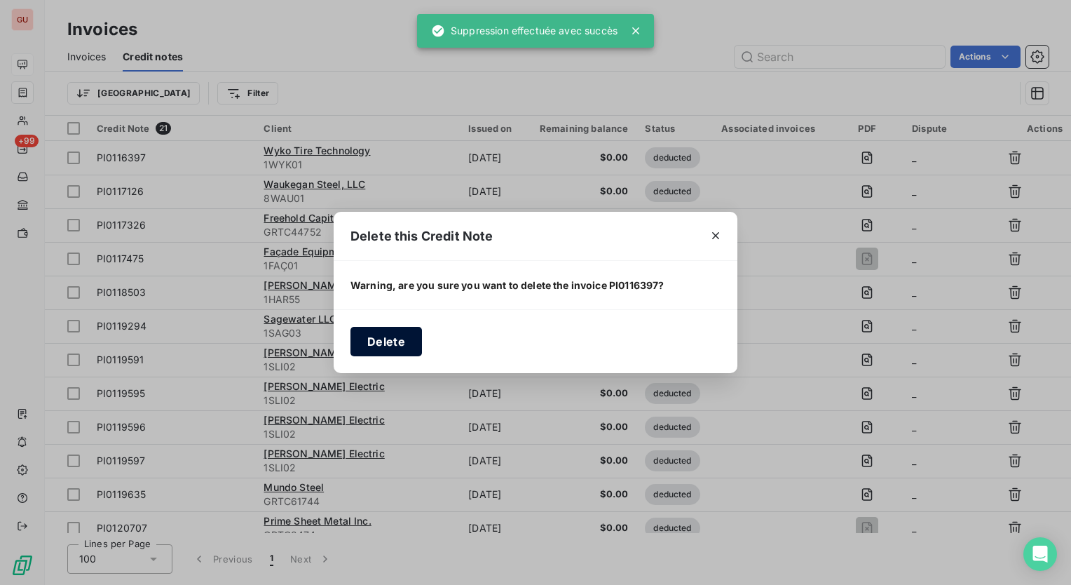
click at [404, 341] on button "Delete" at bounding box center [387, 341] width 72 height 29
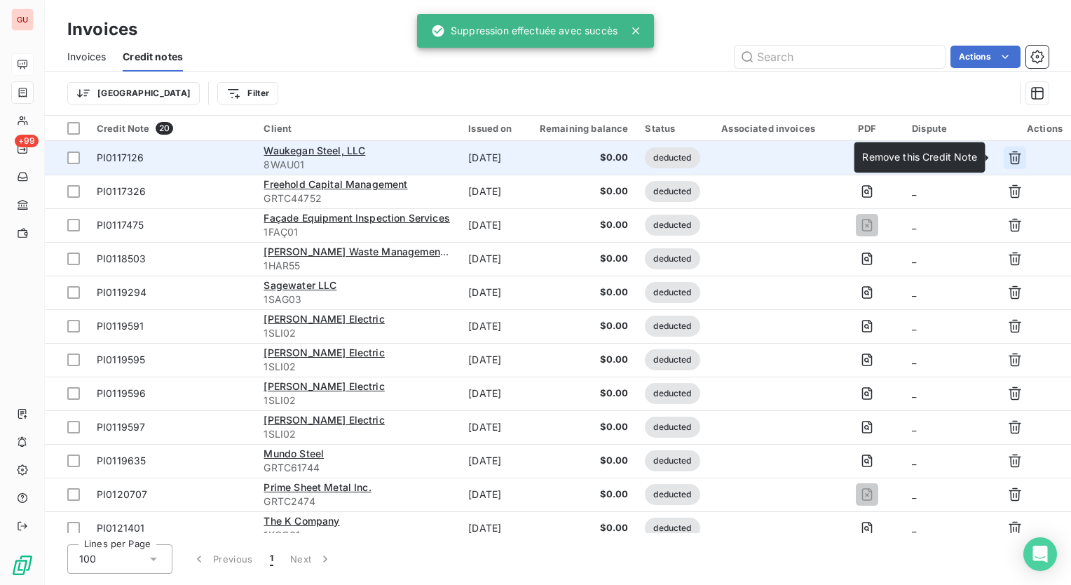
click at [1010, 158] on icon "button" at bounding box center [1015, 157] width 13 height 13
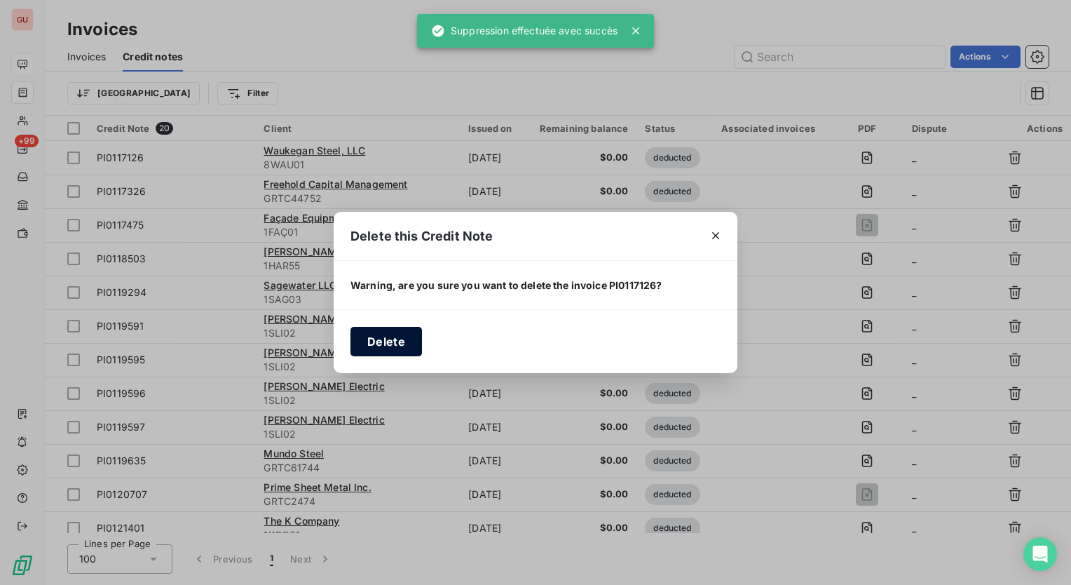
click at [393, 335] on button "Delete" at bounding box center [387, 341] width 72 height 29
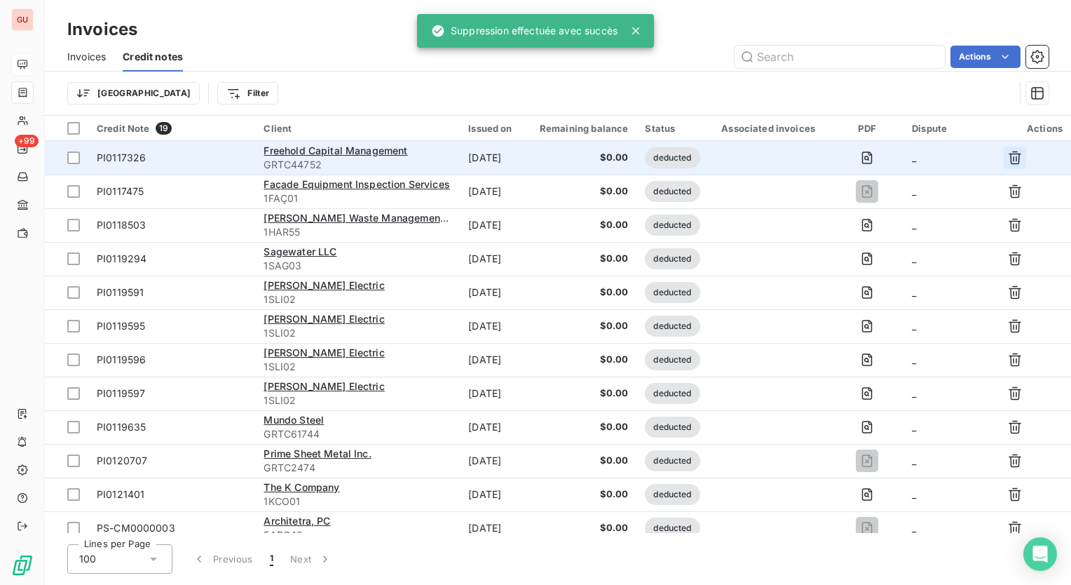
click at [1012, 156] on icon "button" at bounding box center [1015, 158] width 14 height 14
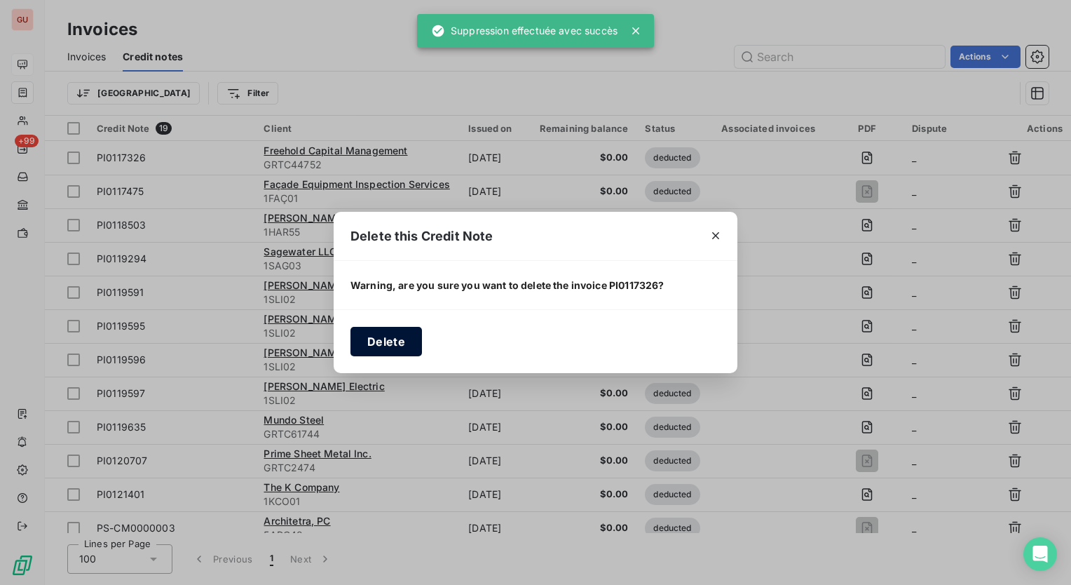
click at [372, 339] on button "Delete" at bounding box center [387, 341] width 72 height 29
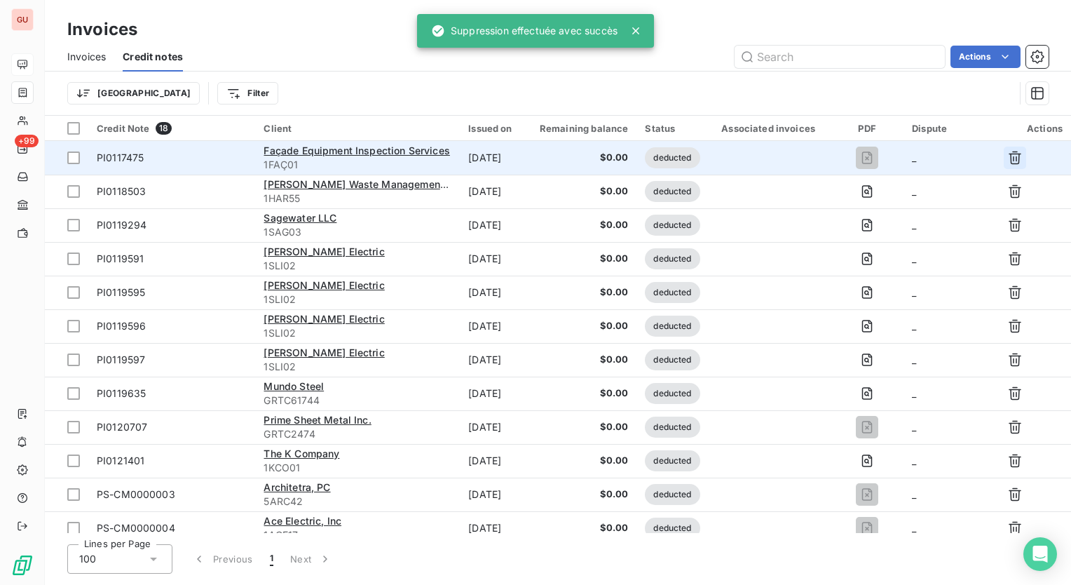
click at [1009, 156] on icon "button" at bounding box center [1015, 157] width 13 height 13
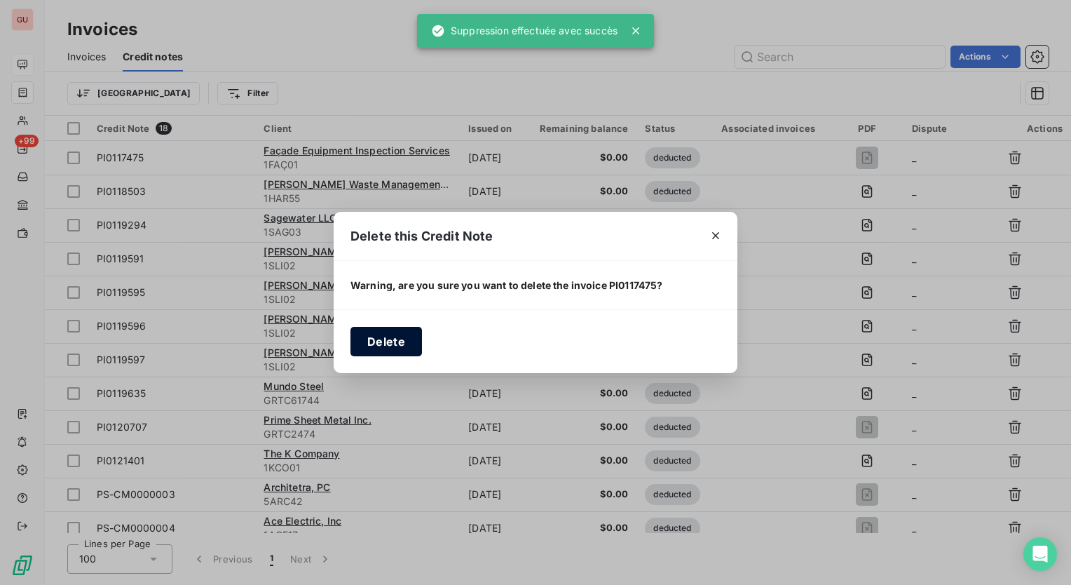
click at [395, 343] on button "Delete" at bounding box center [387, 341] width 72 height 29
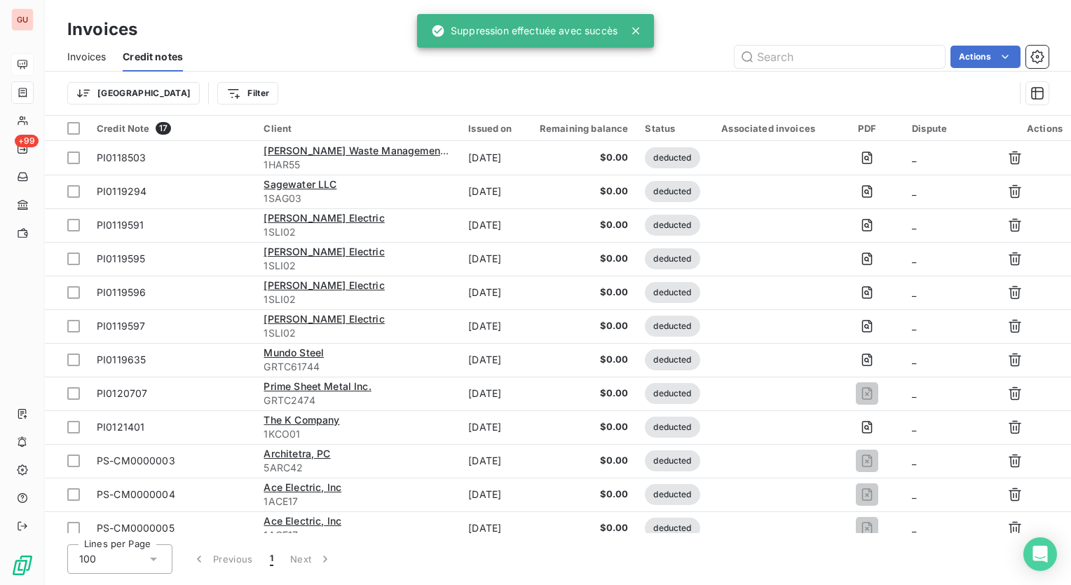
click at [1009, 153] on icon "button" at bounding box center [1015, 158] width 14 height 14
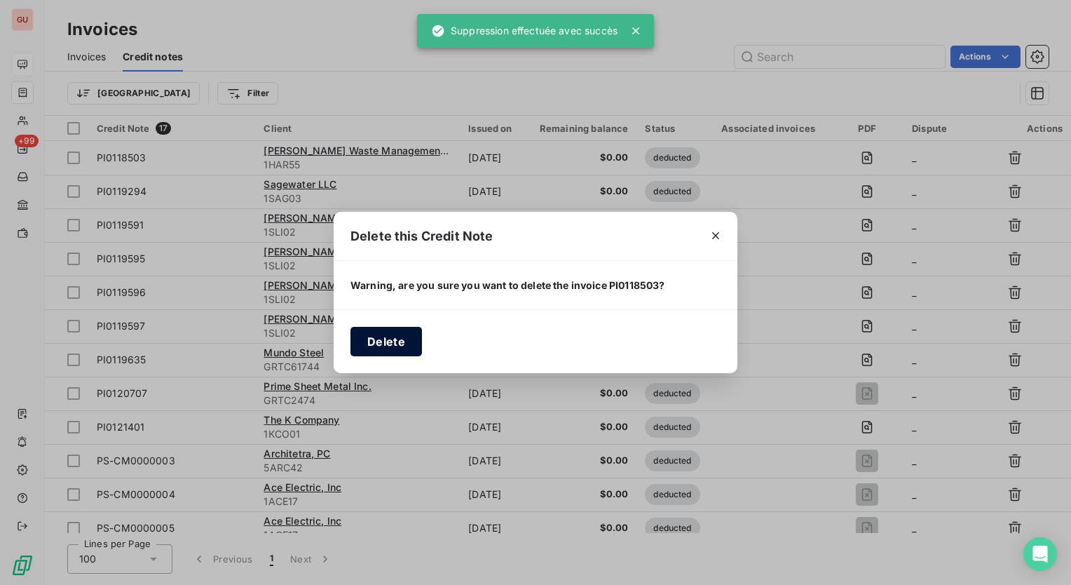
click at [402, 343] on button "Delete" at bounding box center [387, 341] width 72 height 29
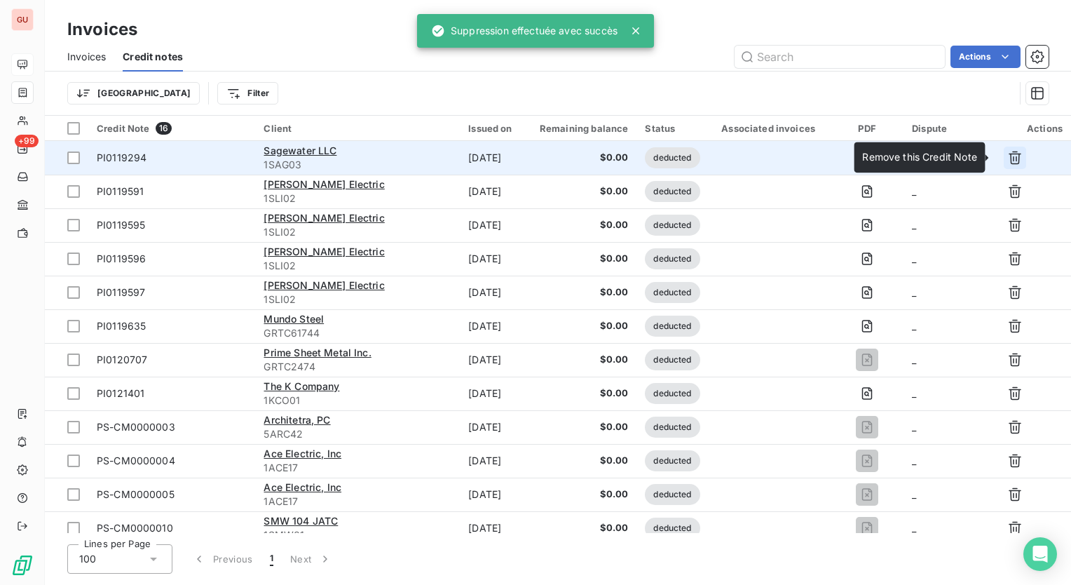
click at [1015, 154] on icon "button" at bounding box center [1015, 157] width 13 height 13
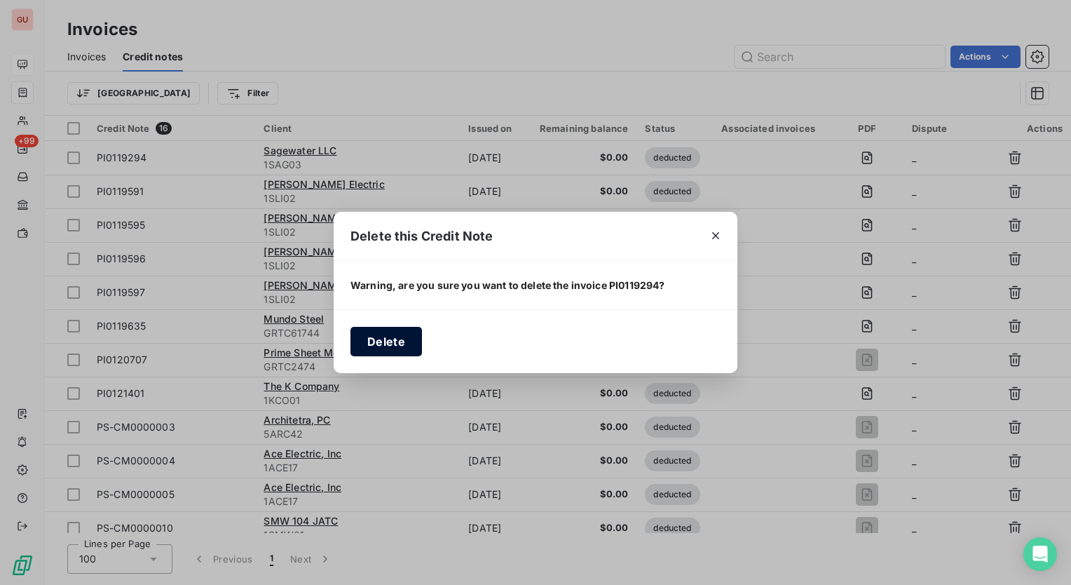
click at [406, 341] on button "Delete" at bounding box center [387, 341] width 72 height 29
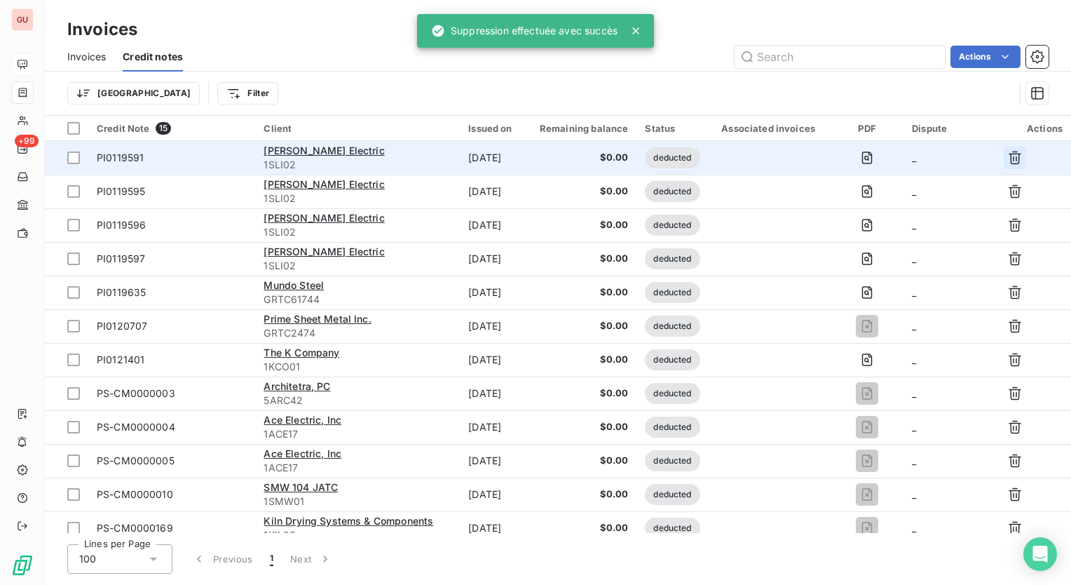
click at [1009, 161] on icon "button" at bounding box center [1015, 158] width 14 height 14
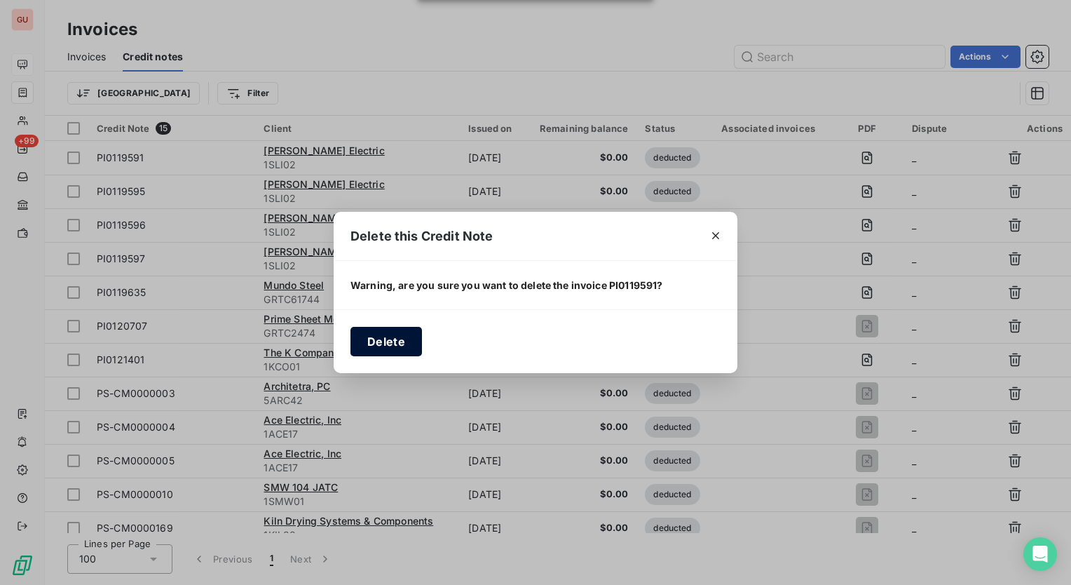
click at [393, 334] on button "Delete" at bounding box center [387, 341] width 72 height 29
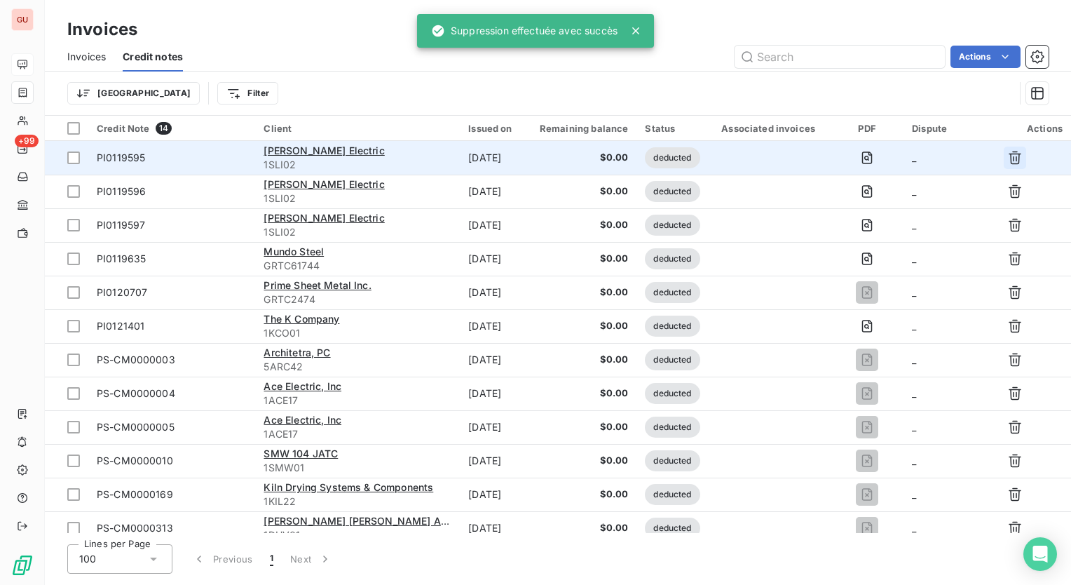
click at [1009, 156] on icon "button" at bounding box center [1015, 157] width 13 height 13
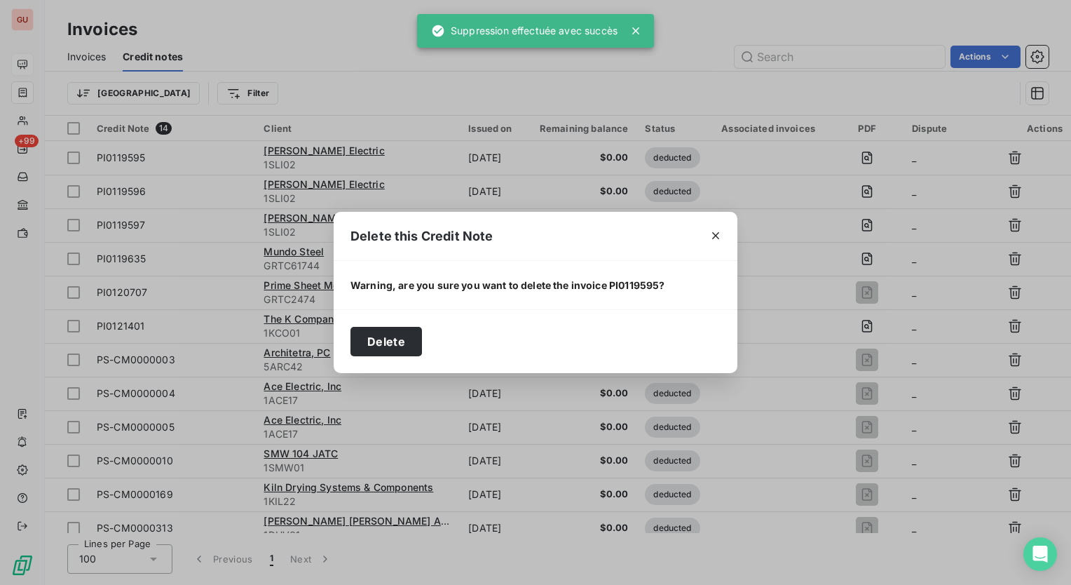
drag, startPoint x: 364, startPoint y: 341, endPoint x: 397, endPoint y: 329, distance: 35.0
click at [365, 341] on button "Delete" at bounding box center [387, 341] width 72 height 29
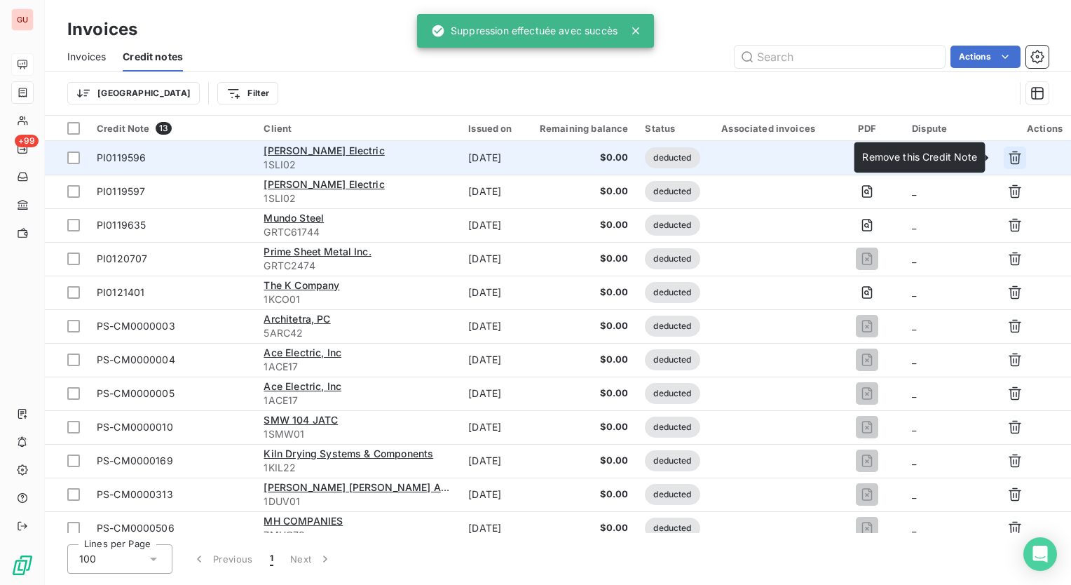
click at [1008, 160] on icon "button" at bounding box center [1015, 158] width 14 height 14
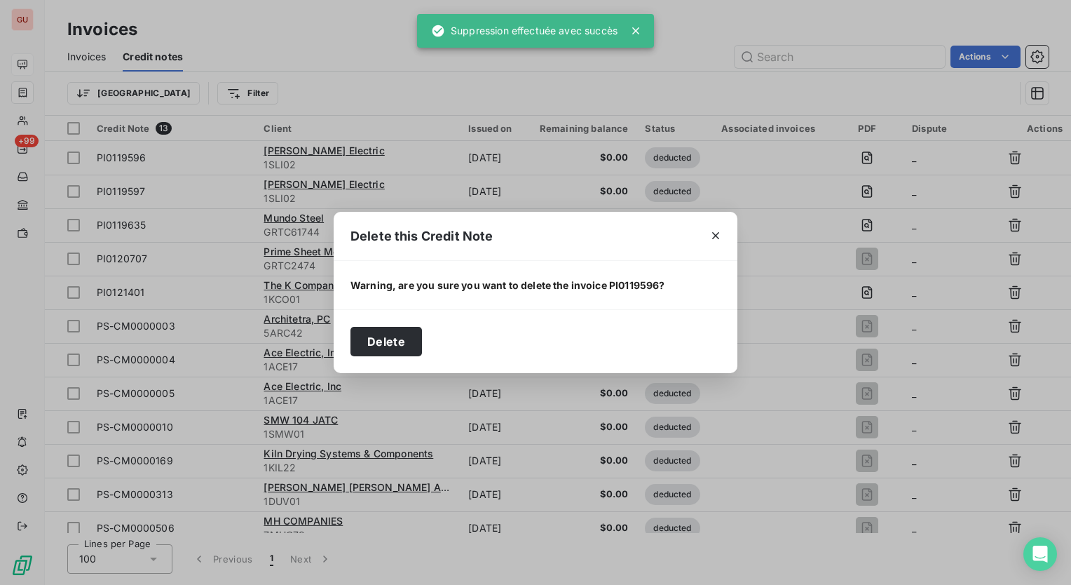
drag, startPoint x: 369, startPoint y: 336, endPoint x: 407, endPoint y: 322, distance: 40.6
click at [370, 336] on button "Delete" at bounding box center [387, 341] width 72 height 29
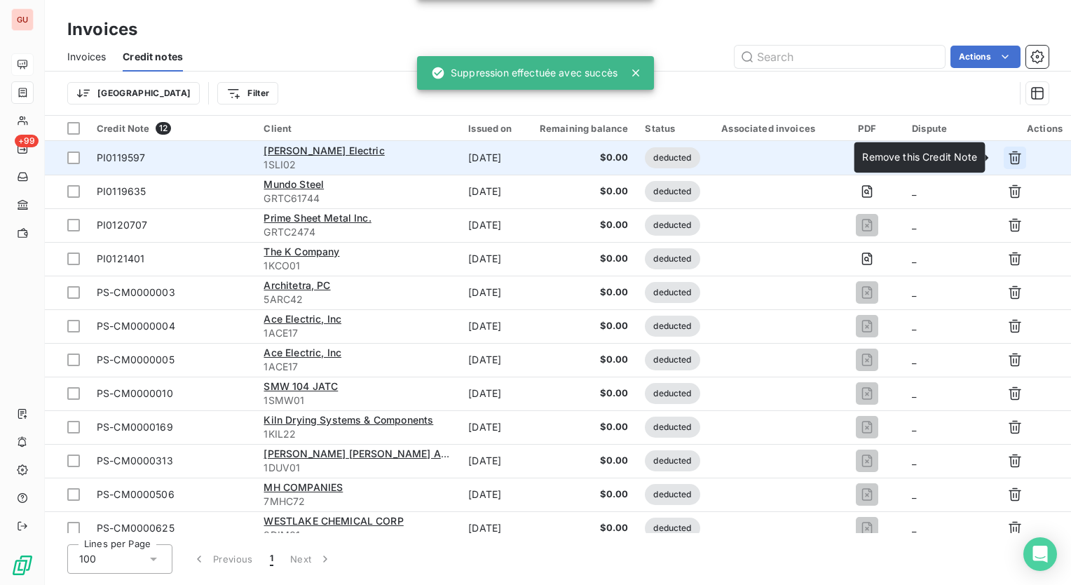
click at [1008, 156] on icon "button" at bounding box center [1015, 158] width 14 height 14
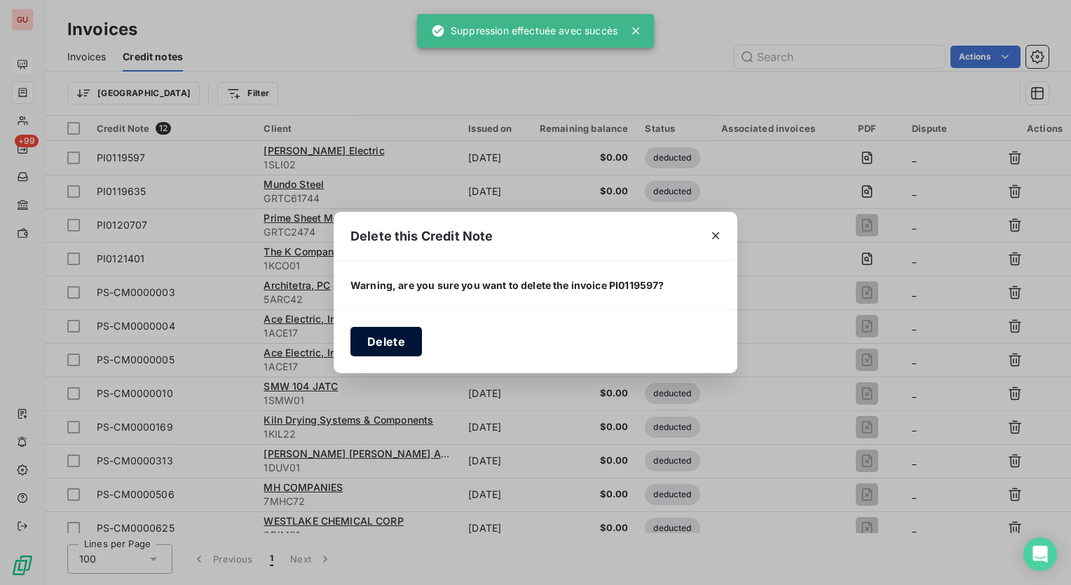
click at [367, 343] on button "Delete" at bounding box center [387, 341] width 72 height 29
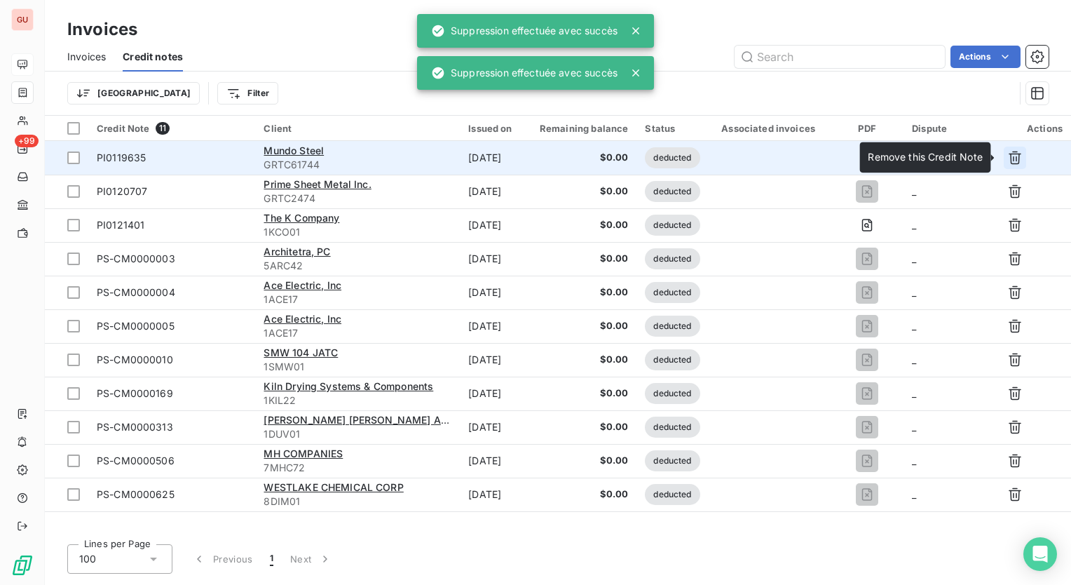
click at [1015, 161] on icon "button" at bounding box center [1015, 158] width 14 height 14
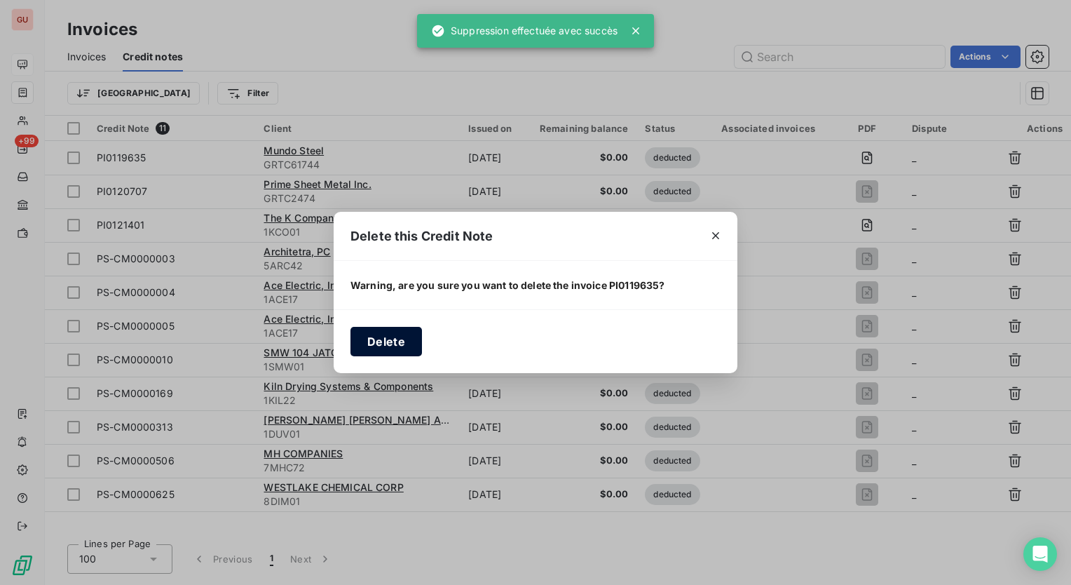
click at [360, 341] on button "Delete" at bounding box center [387, 341] width 72 height 29
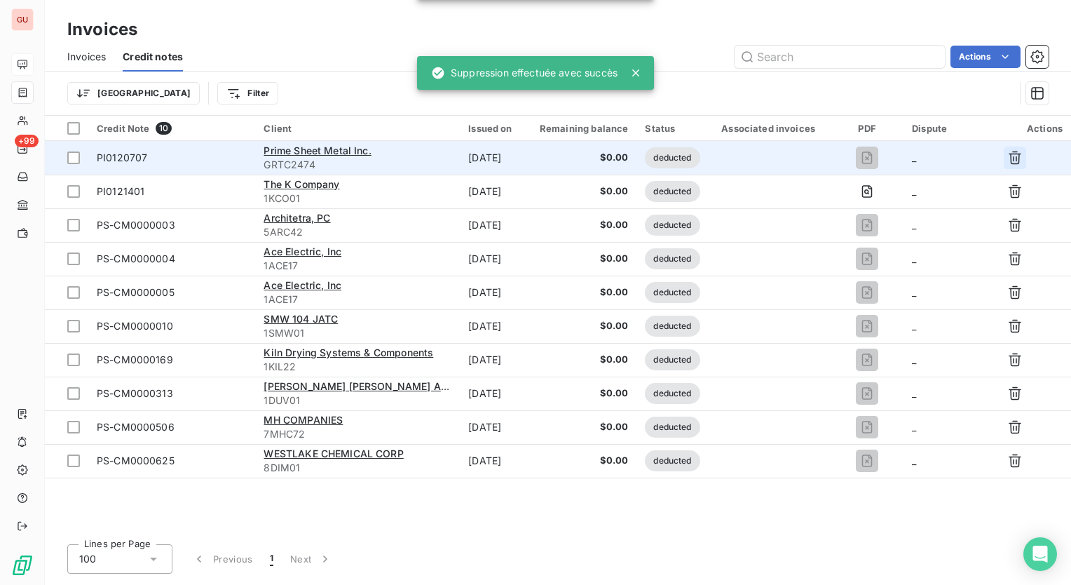
click at [1012, 156] on icon "button" at bounding box center [1015, 158] width 14 height 14
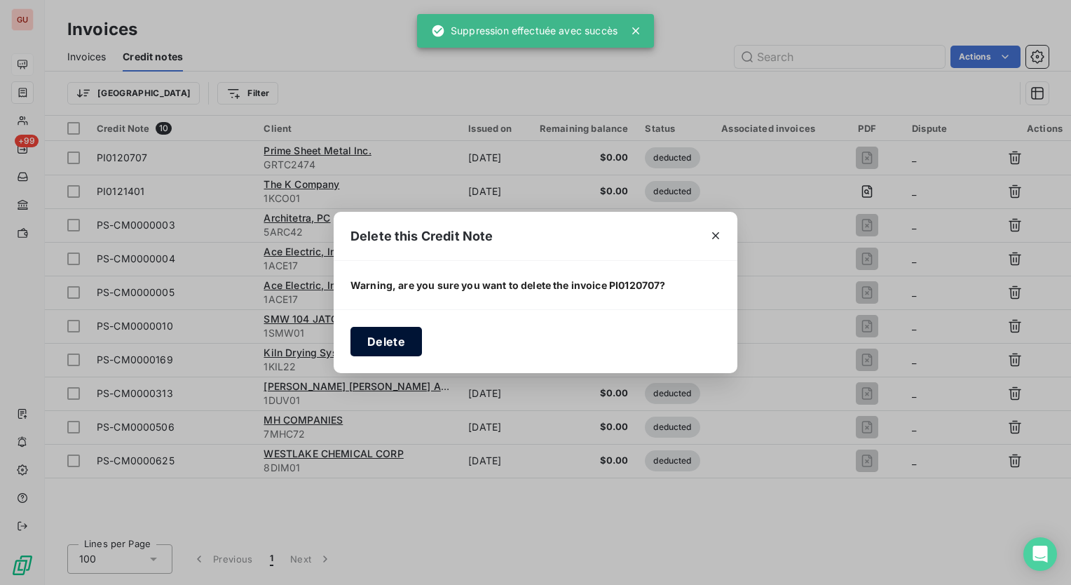
click at [376, 343] on button "Delete" at bounding box center [387, 341] width 72 height 29
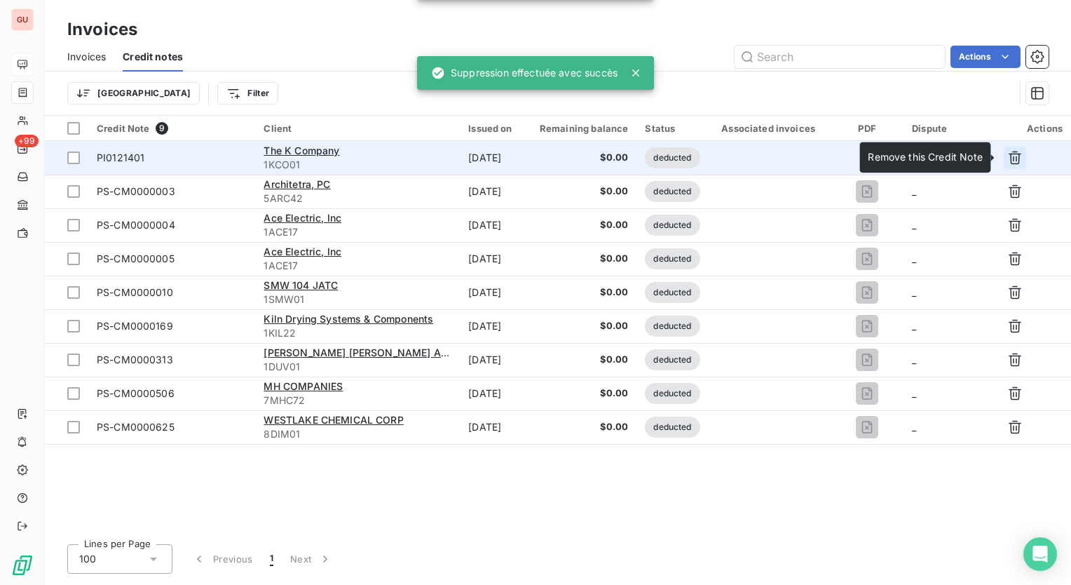
click at [1023, 156] on button "button" at bounding box center [1015, 158] width 22 height 22
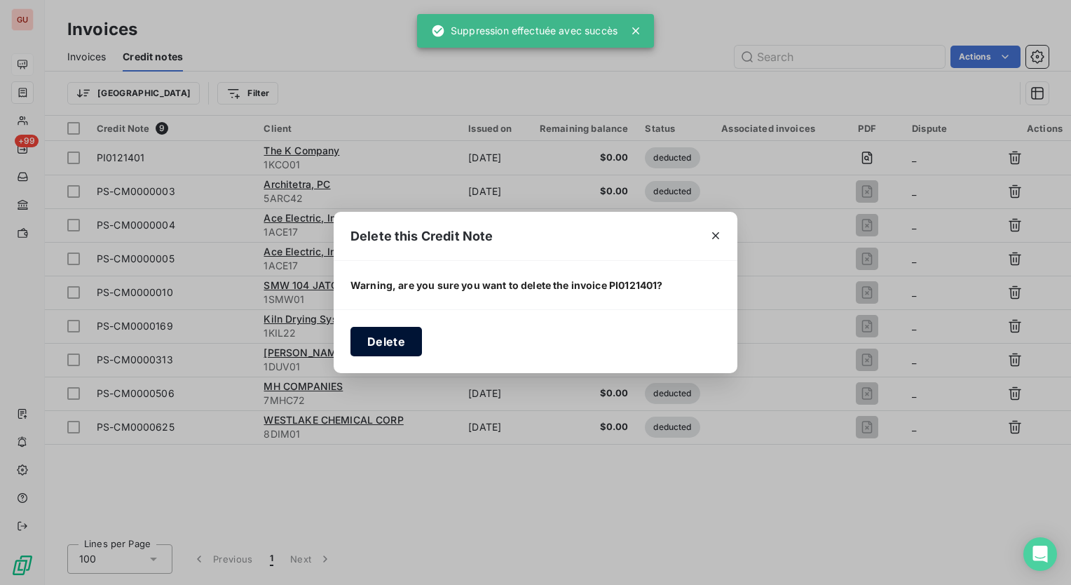
click at [392, 336] on button "Delete" at bounding box center [387, 341] width 72 height 29
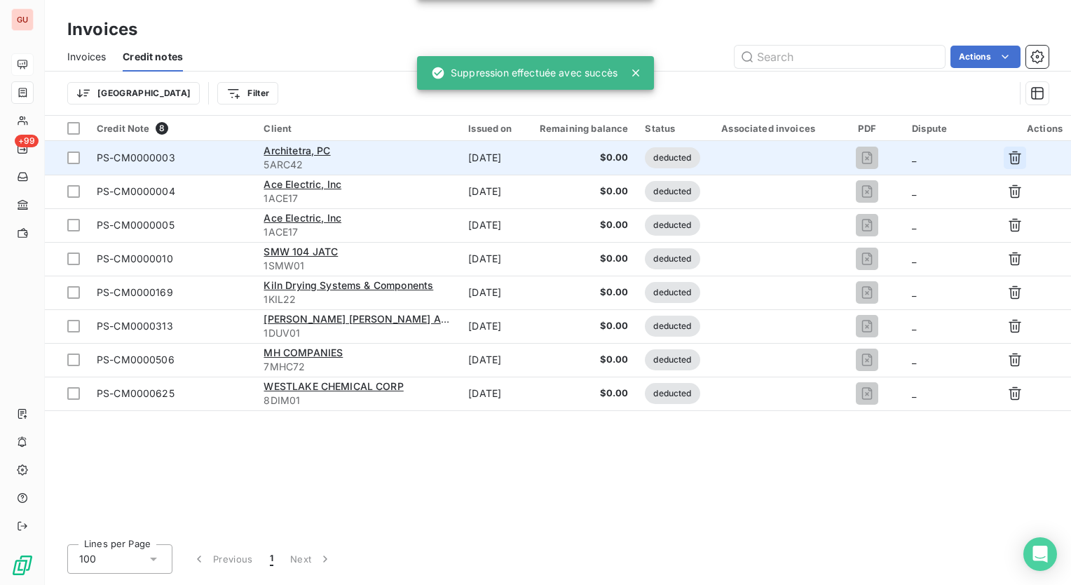
click at [1015, 162] on icon "button" at bounding box center [1015, 158] width 14 height 14
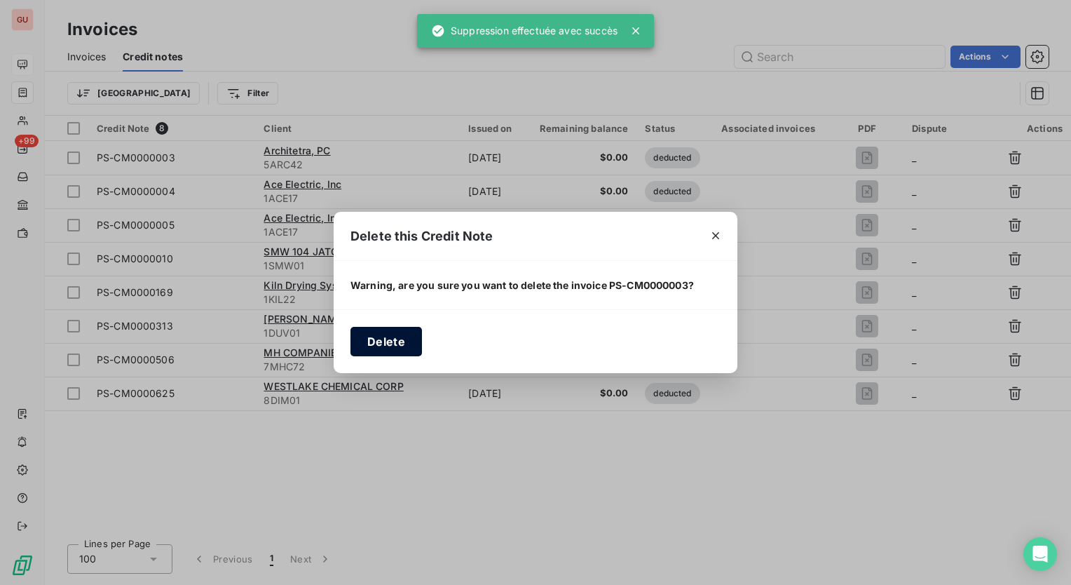
click at [390, 343] on button "Delete" at bounding box center [387, 341] width 72 height 29
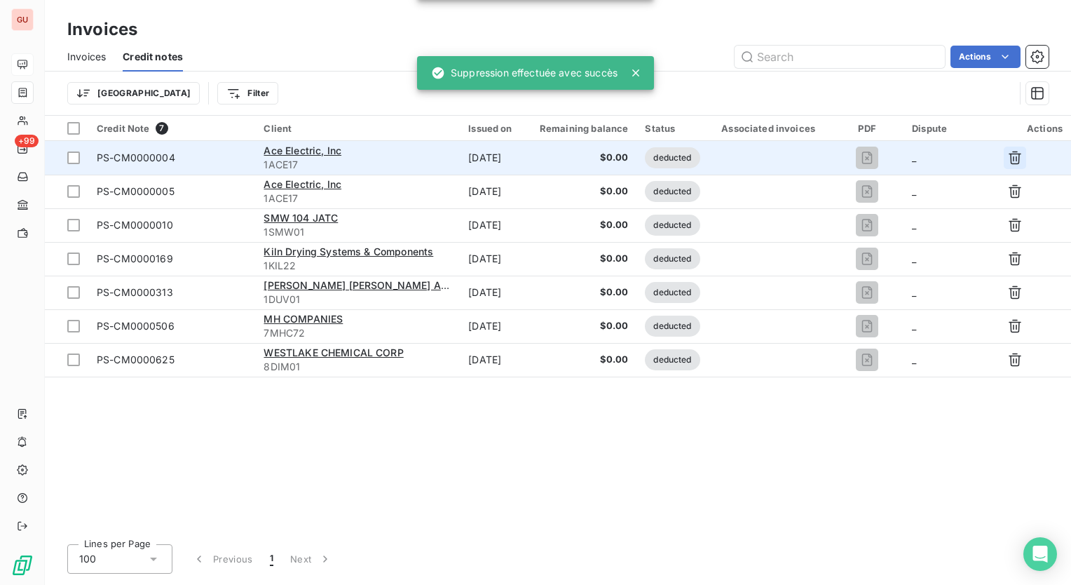
click at [1016, 153] on icon "button" at bounding box center [1015, 157] width 13 height 13
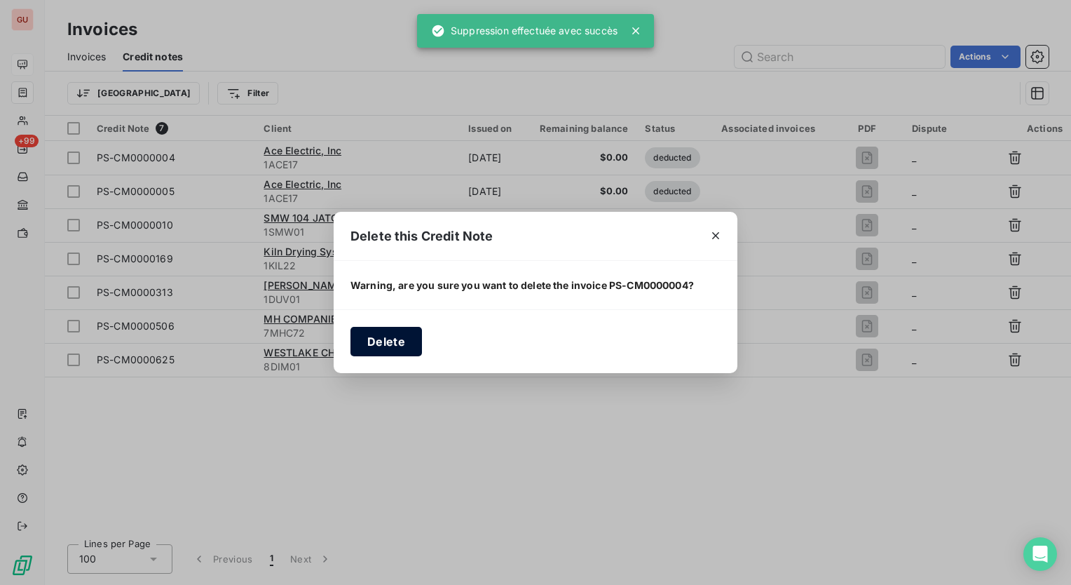
click at [399, 343] on button "Delete" at bounding box center [387, 341] width 72 height 29
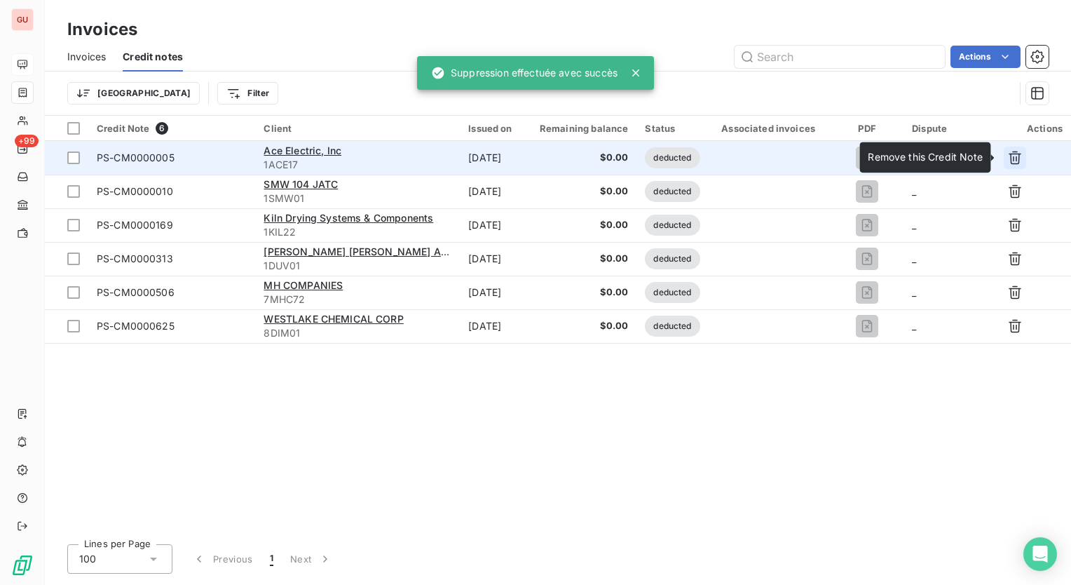
click at [1013, 158] on icon "button" at bounding box center [1015, 157] width 13 height 13
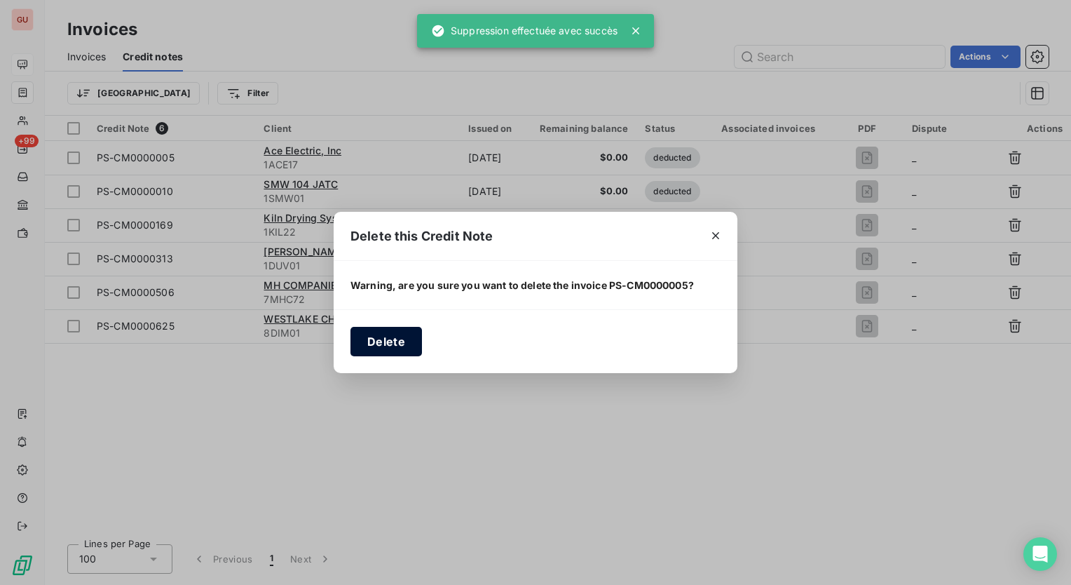
click at [395, 336] on button "Delete" at bounding box center [387, 341] width 72 height 29
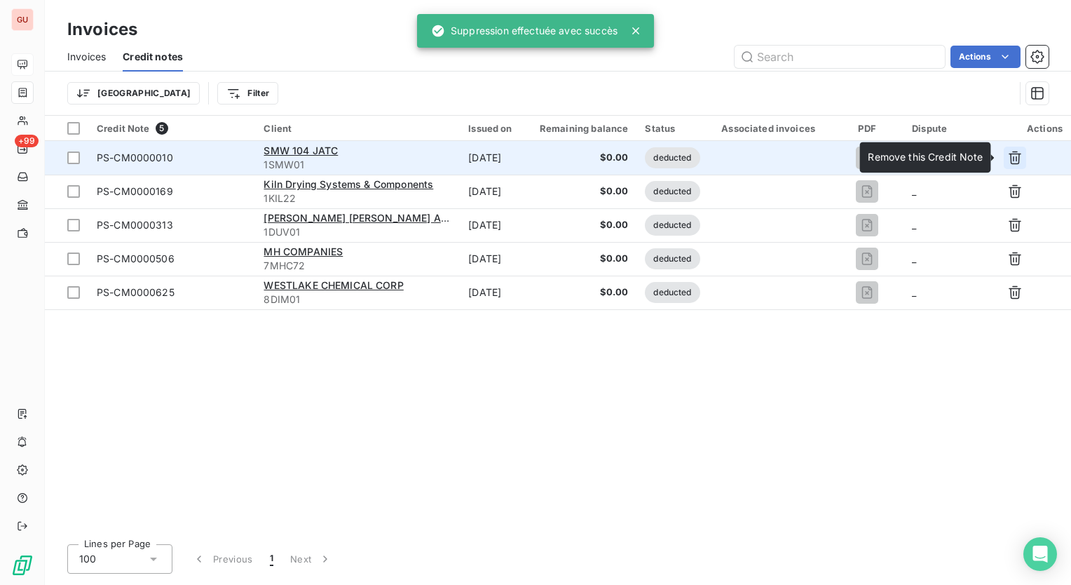
click at [1015, 151] on icon "button" at bounding box center [1015, 157] width 13 height 13
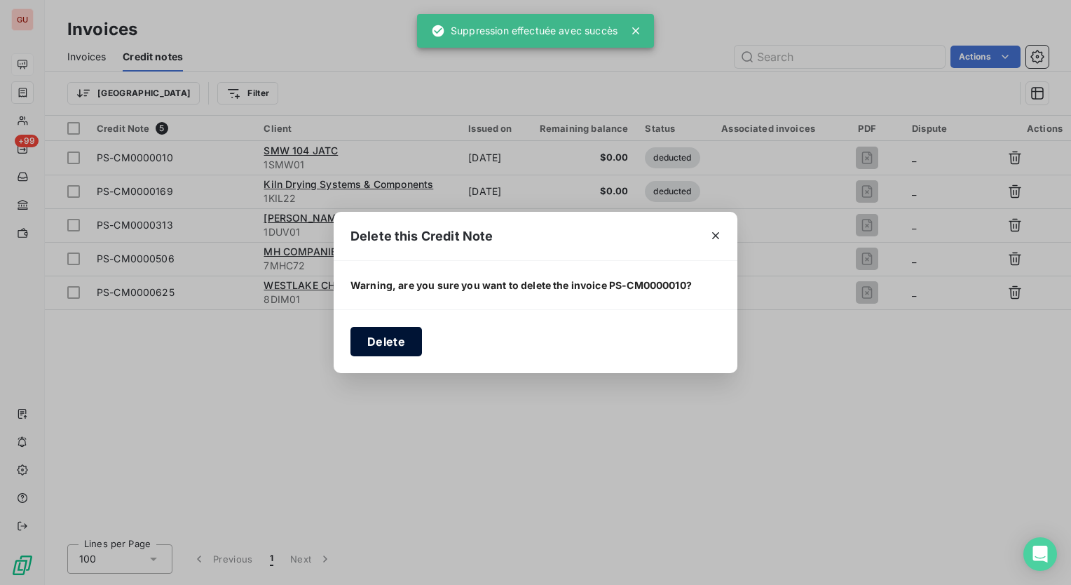
click at [393, 330] on button "Delete" at bounding box center [387, 341] width 72 height 29
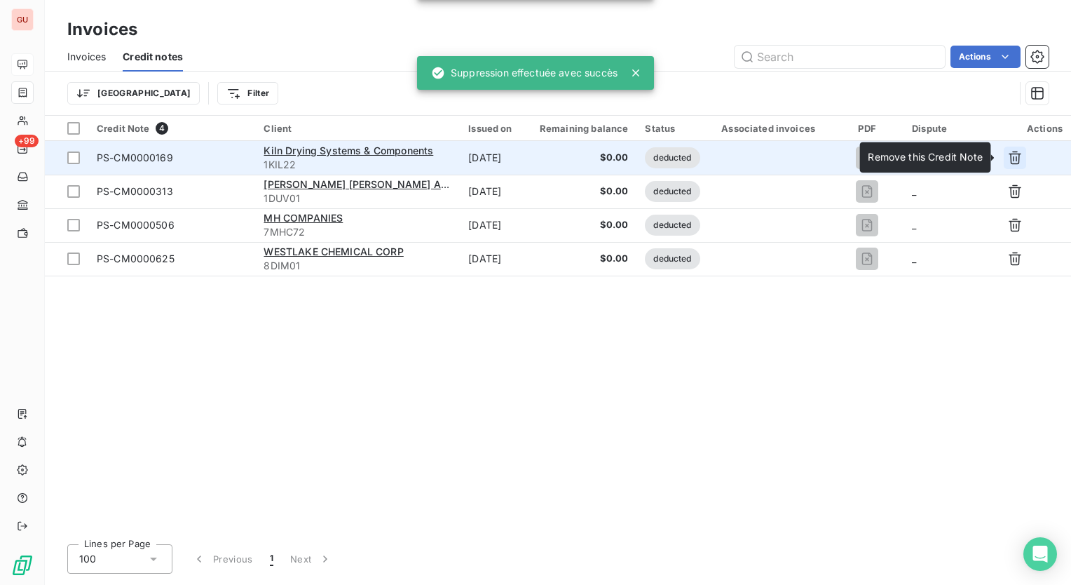
click at [1012, 155] on icon "button" at bounding box center [1015, 158] width 14 height 14
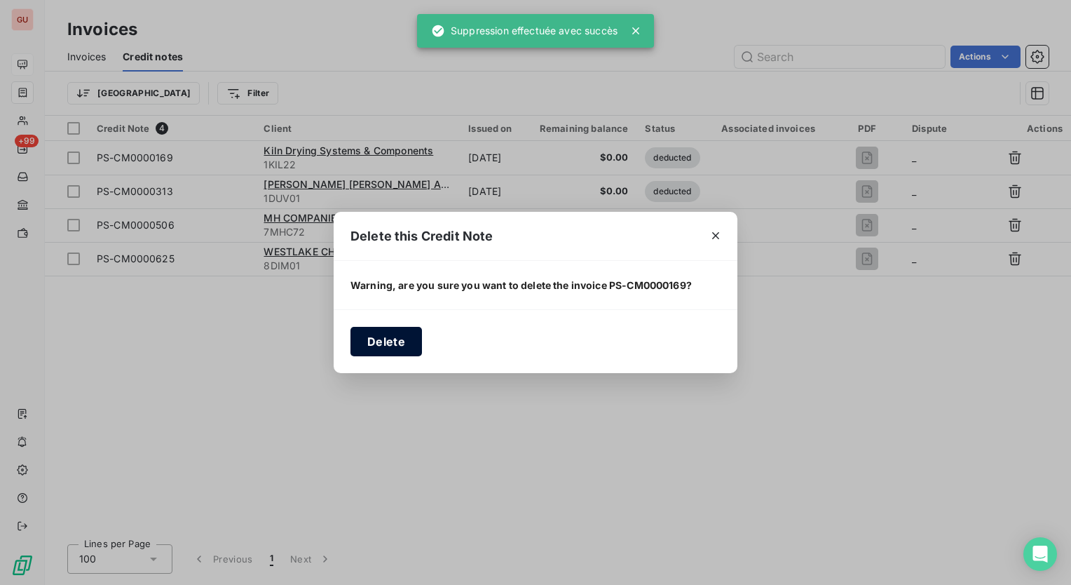
click at [399, 341] on button "Delete" at bounding box center [387, 341] width 72 height 29
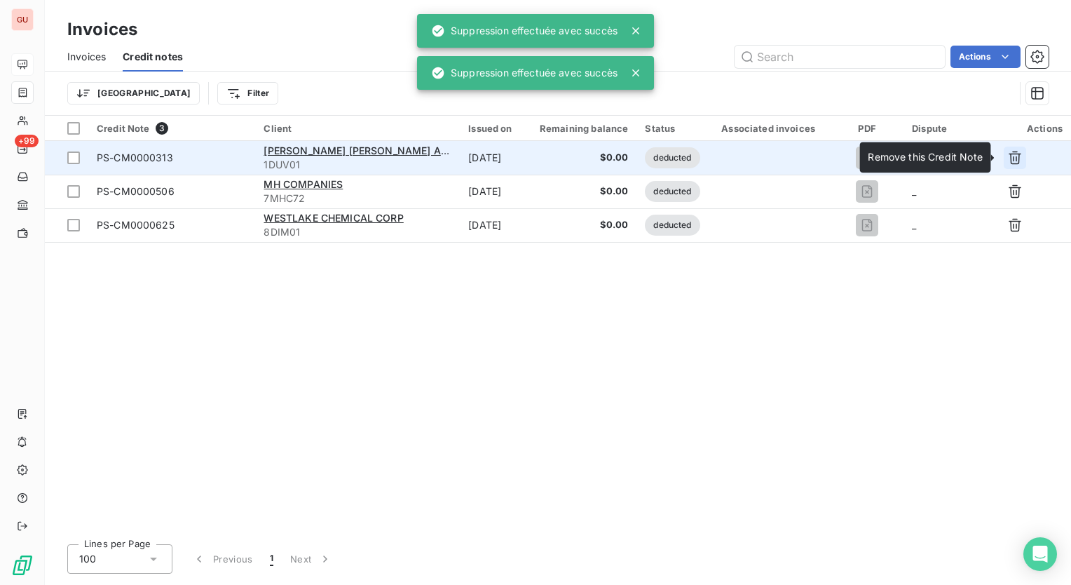
click at [1014, 161] on icon "button" at bounding box center [1015, 158] width 14 height 14
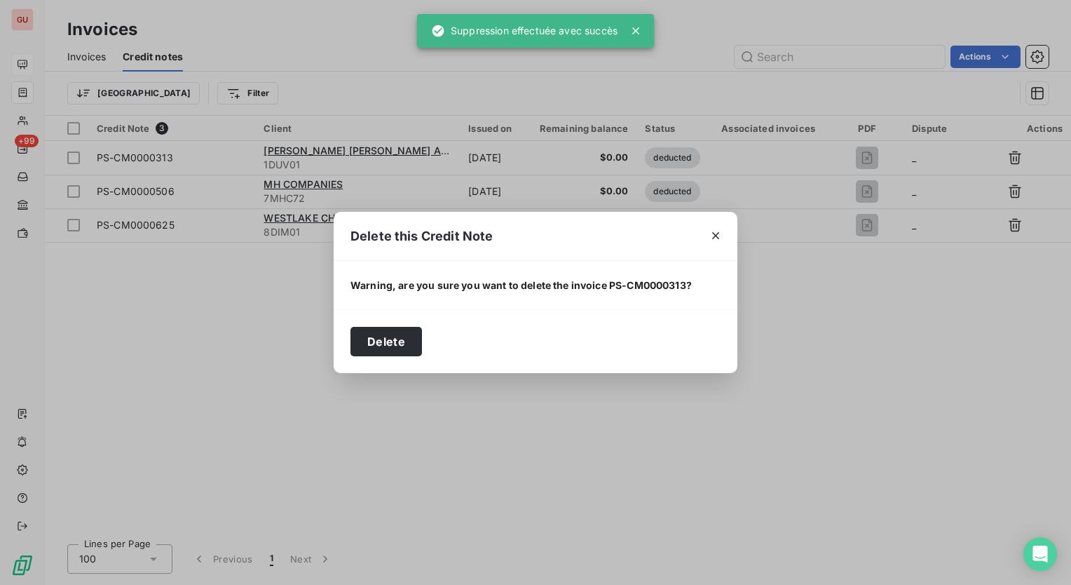
drag, startPoint x: 414, startPoint y: 342, endPoint x: 424, endPoint y: 338, distance: 10.7
click at [416, 341] on button "Delete" at bounding box center [387, 341] width 72 height 29
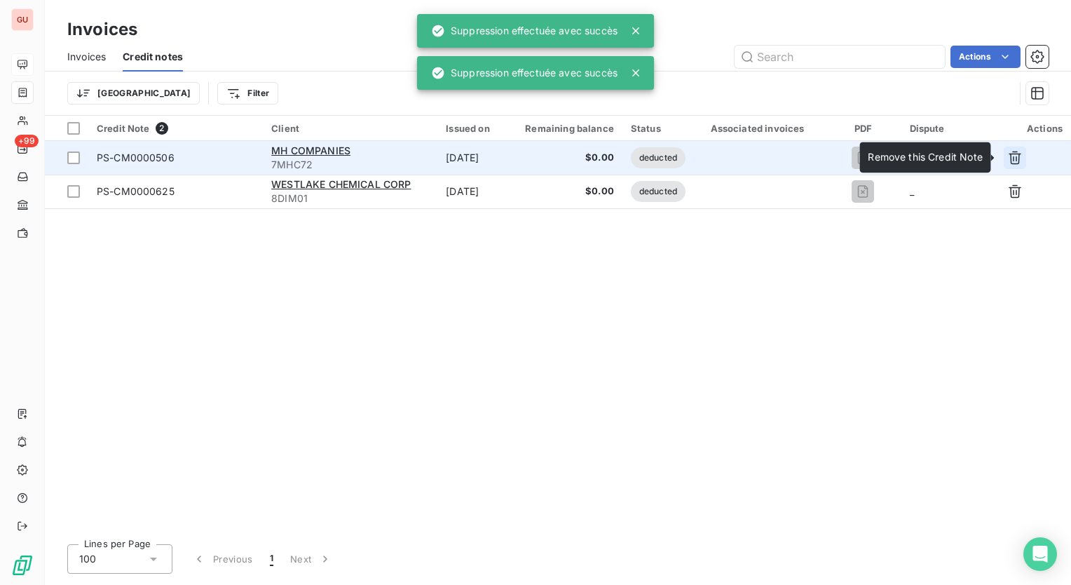
click at [1021, 158] on icon "button" at bounding box center [1015, 158] width 14 height 14
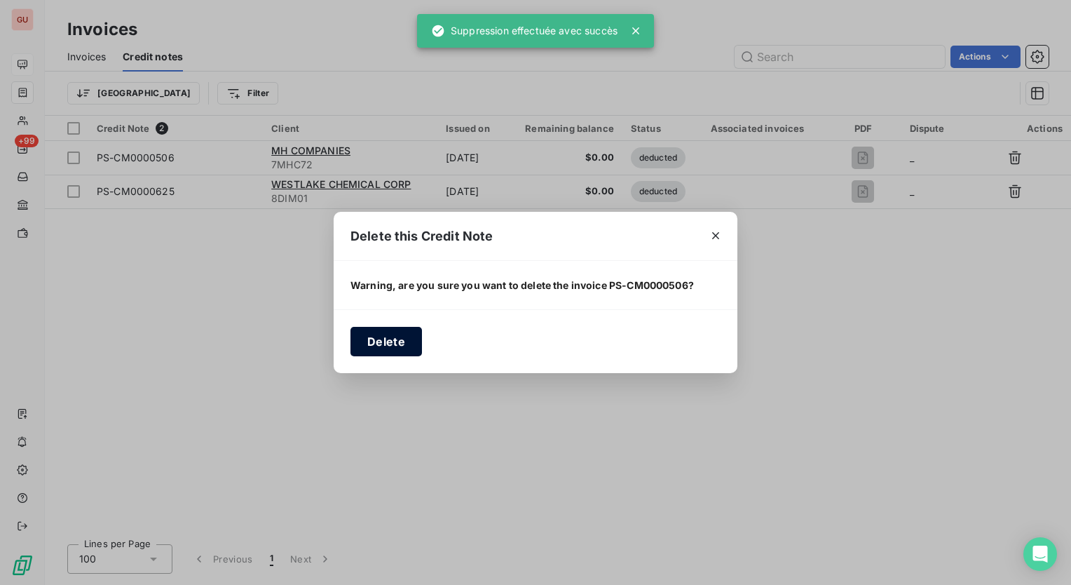
click at [395, 338] on button "Delete" at bounding box center [387, 341] width 72 height 29
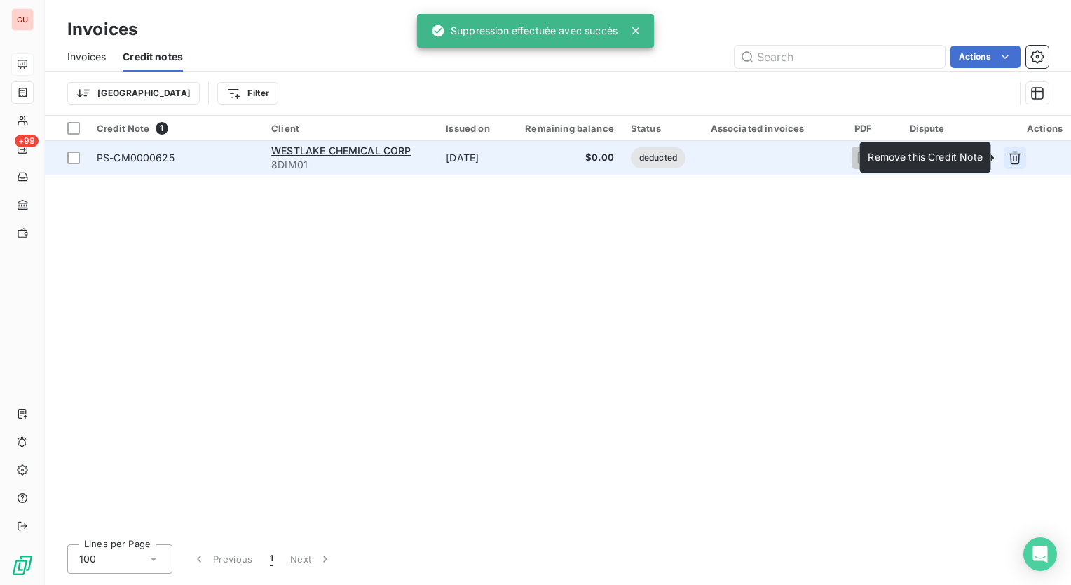
click at [1014, 161] on icon "button" at bounding box center [1015, 158] width 14 height 14
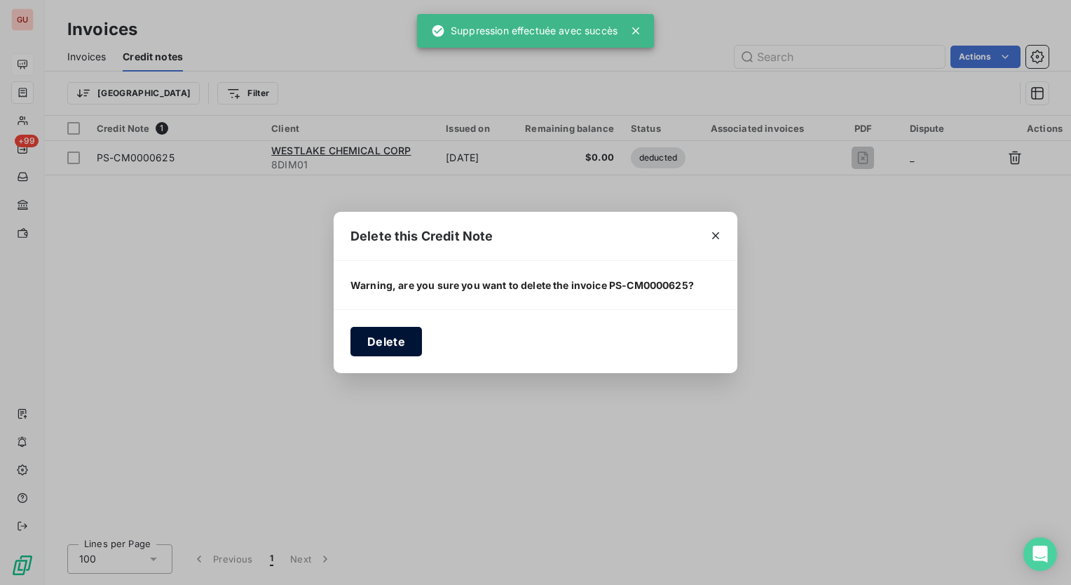
click at [376, 346] on button "Delete" at bounding box center [387, 341] width 72 height 29
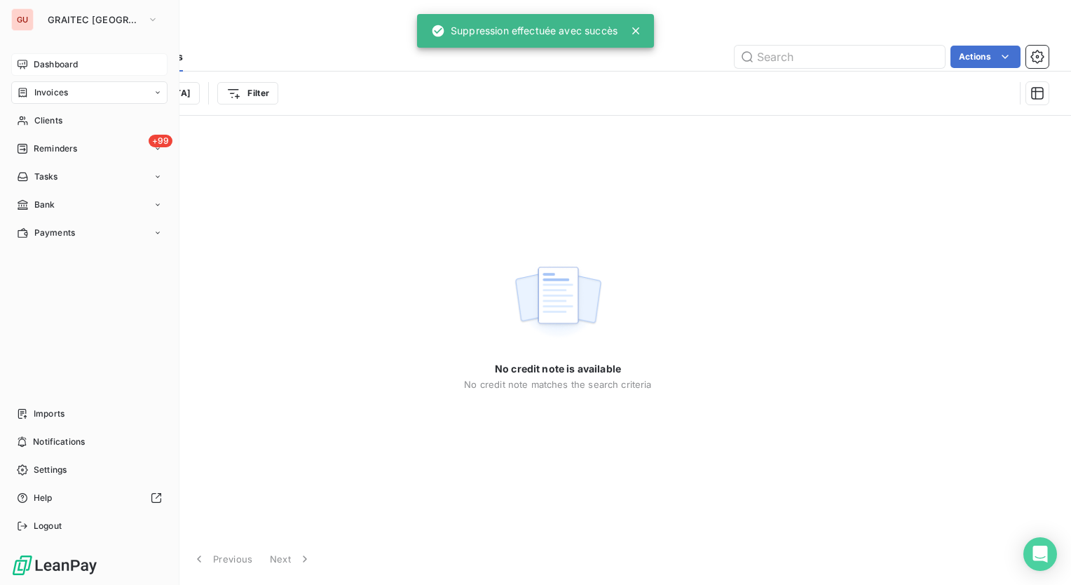
click at [46, 66] on span "Dashboard" at bounding box center [56, 64] width 44 height 13
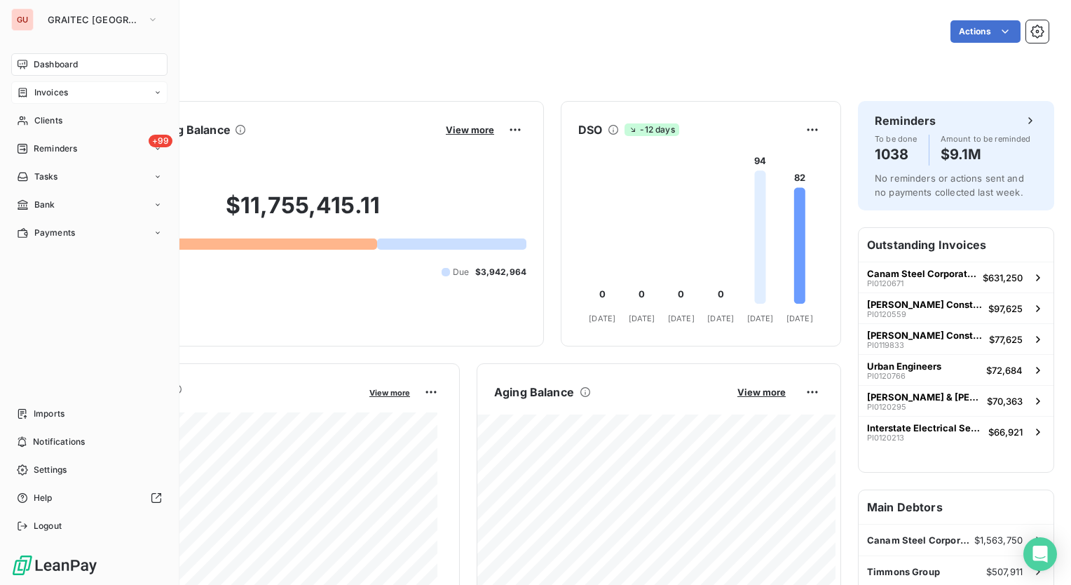
click at [58, 90] on span "Invoices" at bounding box center [51, 92] width 34 height 13
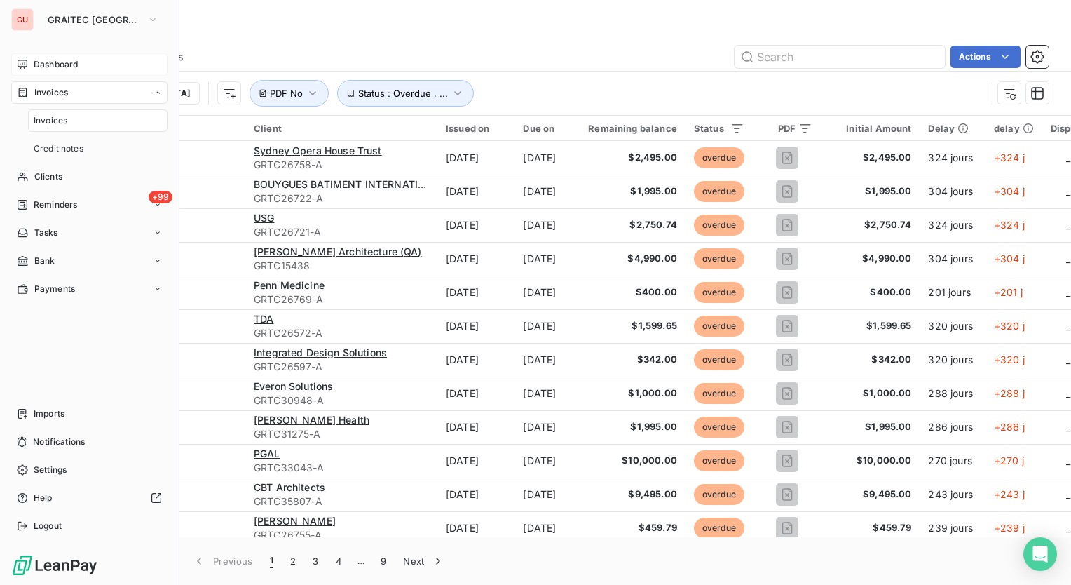
click at [48, 121] on span "Invoices" at bounding box center [51, 120] width 34 height 13
click at [48, 147] on span "Credit notes" at bounding box center [59, 148] width 50 height 13
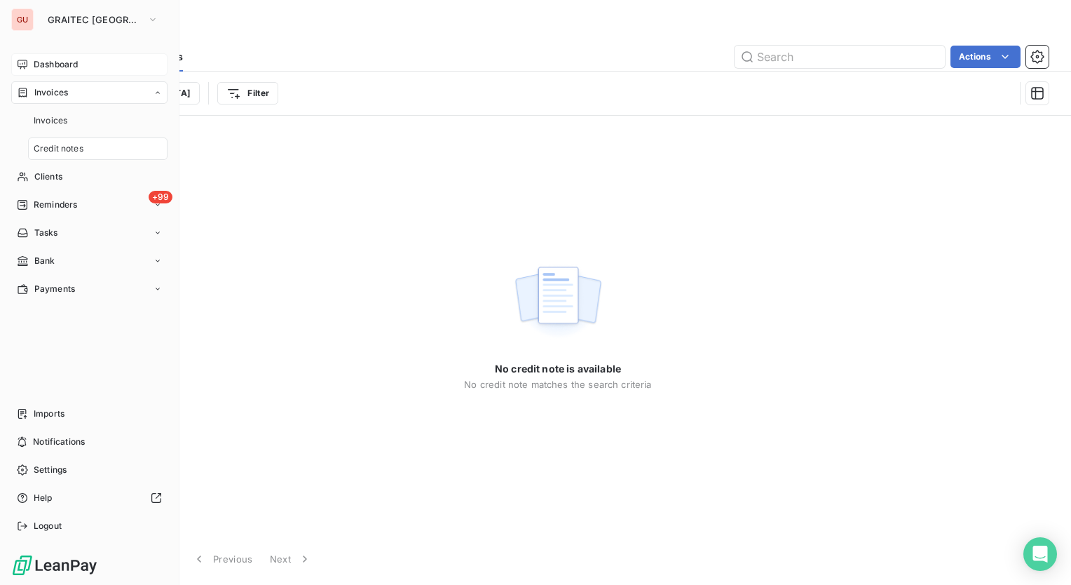
click at [50, 59] on span "Dashboard" at bounding box center [56, 64] width 44 height 13
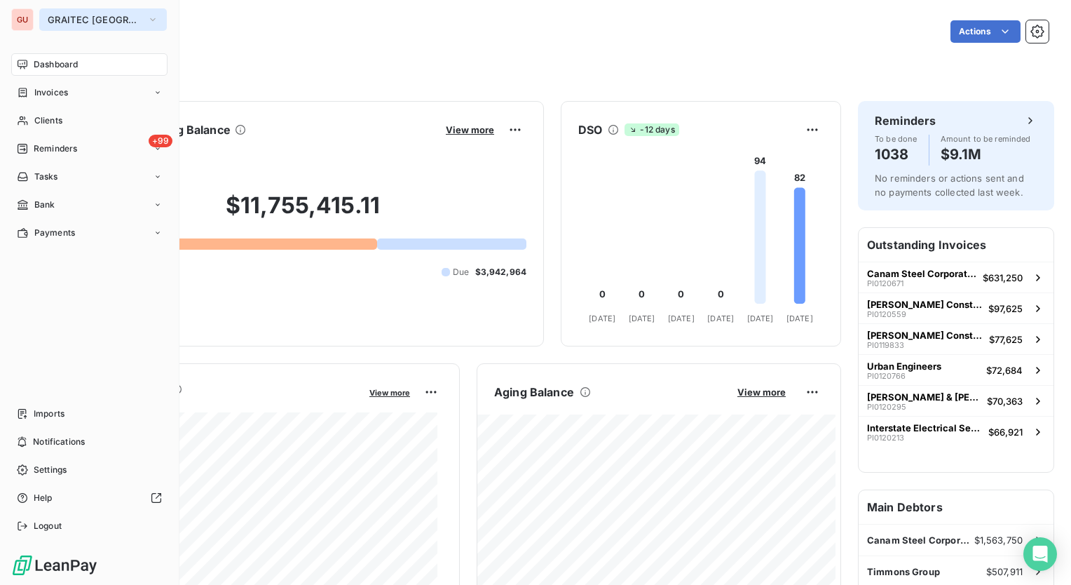
click at [123, 27] on button "GRAITEC [GEOGRAPHIC_DATA]" at bounding box center [103, 19] width 128 height 22
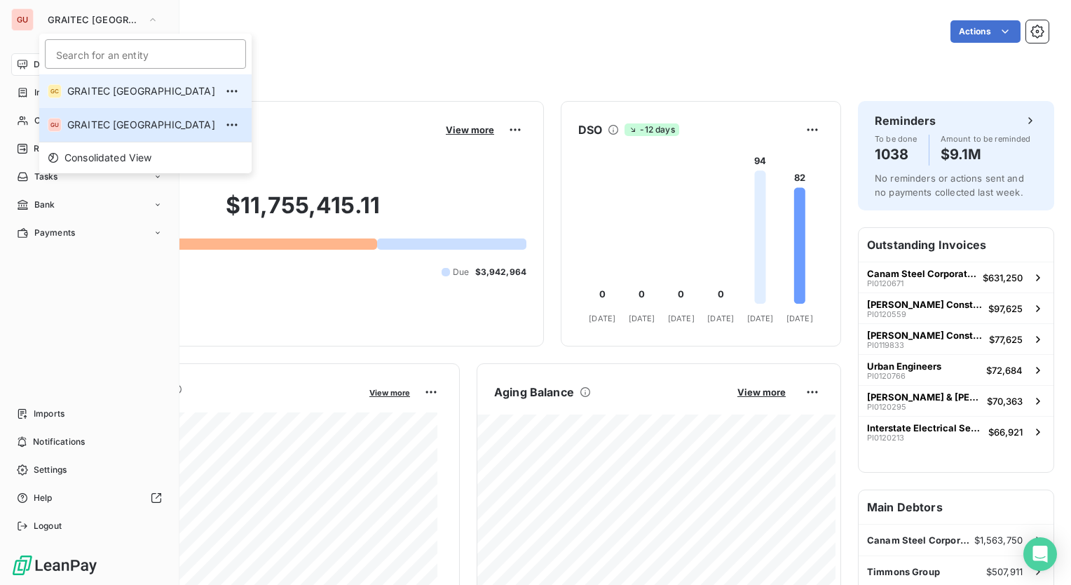
click at [120, 99] on li "GC GRAITEC [GEOGRAPHIC_DATA]" at bounding box center [145, 91] width 212 height 34
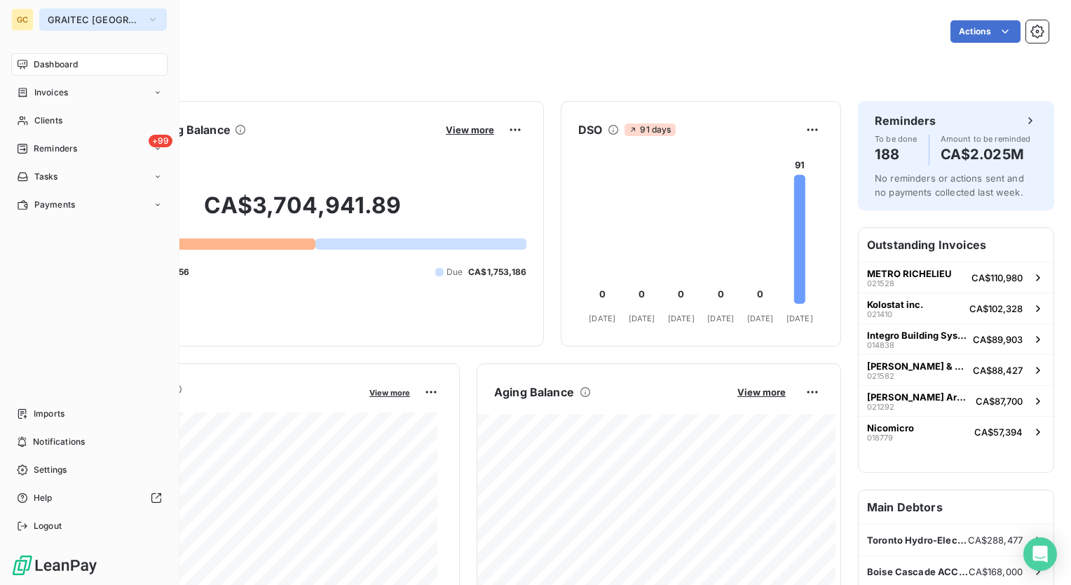
click at [147, 25] on icon "button" at bounding box center [152, 20] width 11 height 14
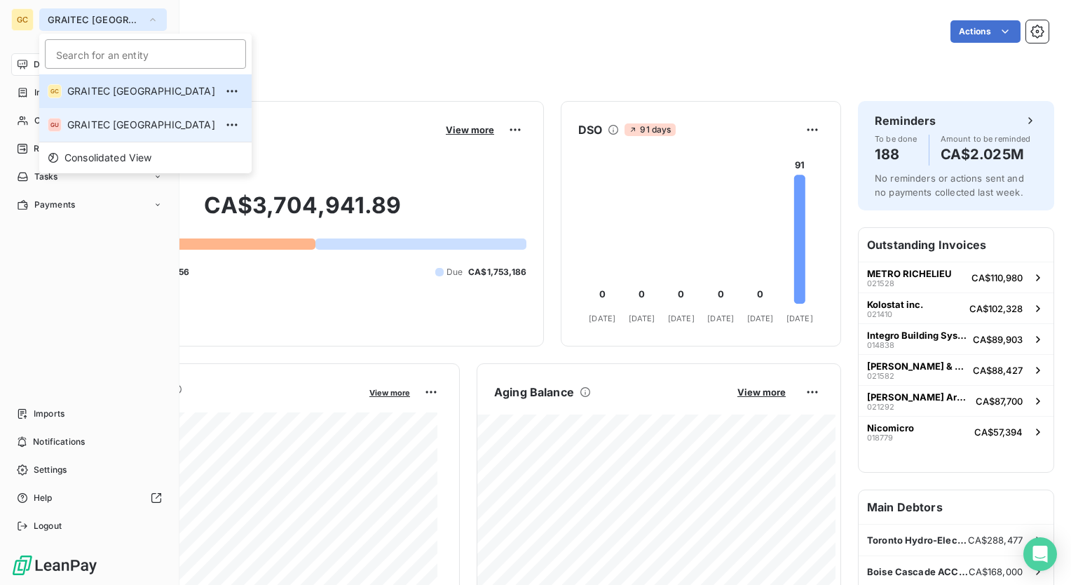
click at [113, 122] on span "GRAITEC [GEOGRAPHIC_DATA]" at bounding box center [141, 125] width 148 height 14
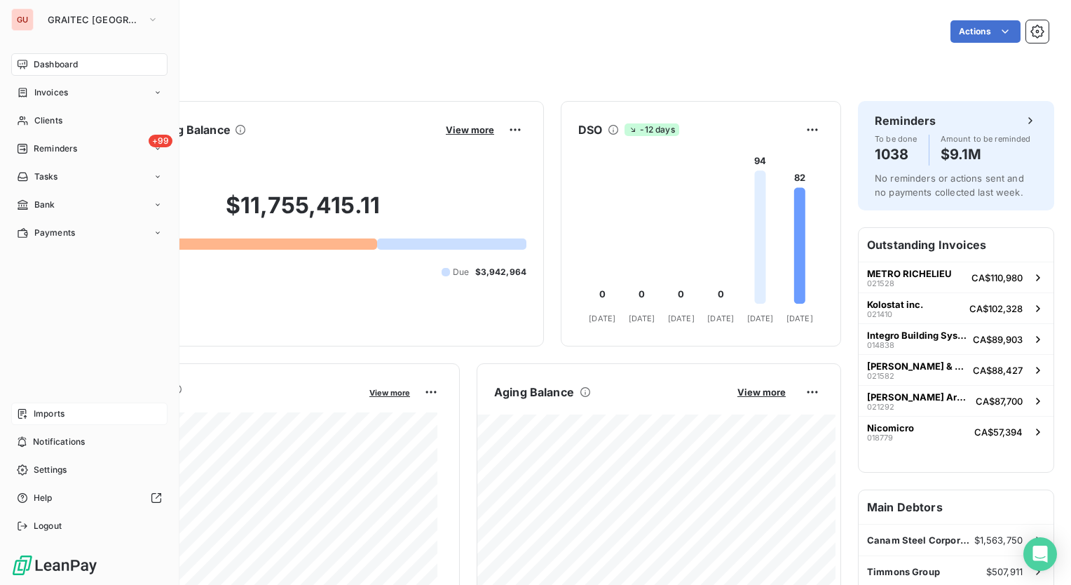
click at [64, 416] on span "Imports" at bounding box center [49, 413] width 31 height 13
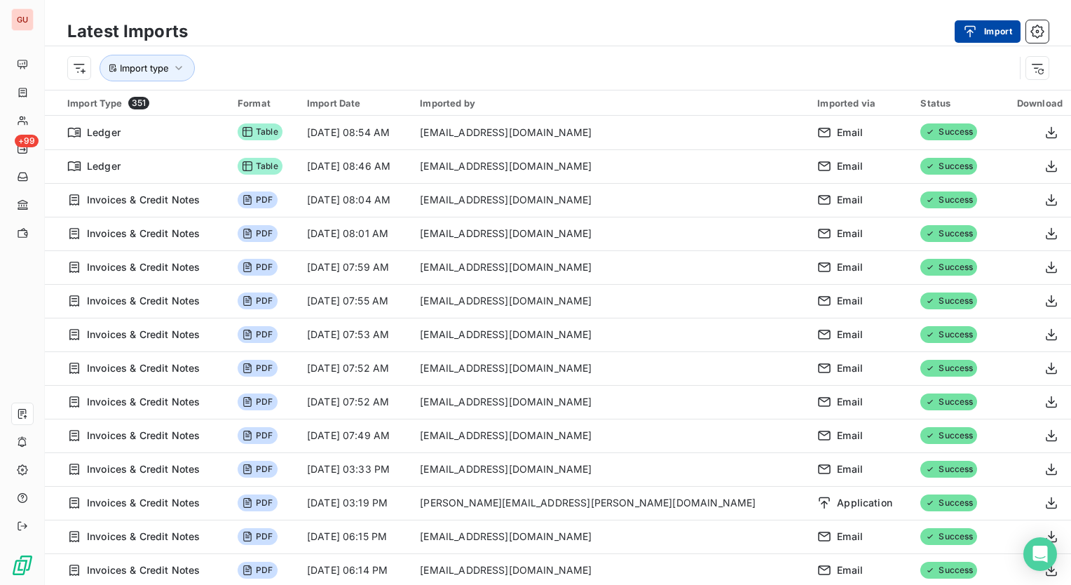
click at [980, 33] on div "button" at bounding box center [973, 32] width 21 height 14
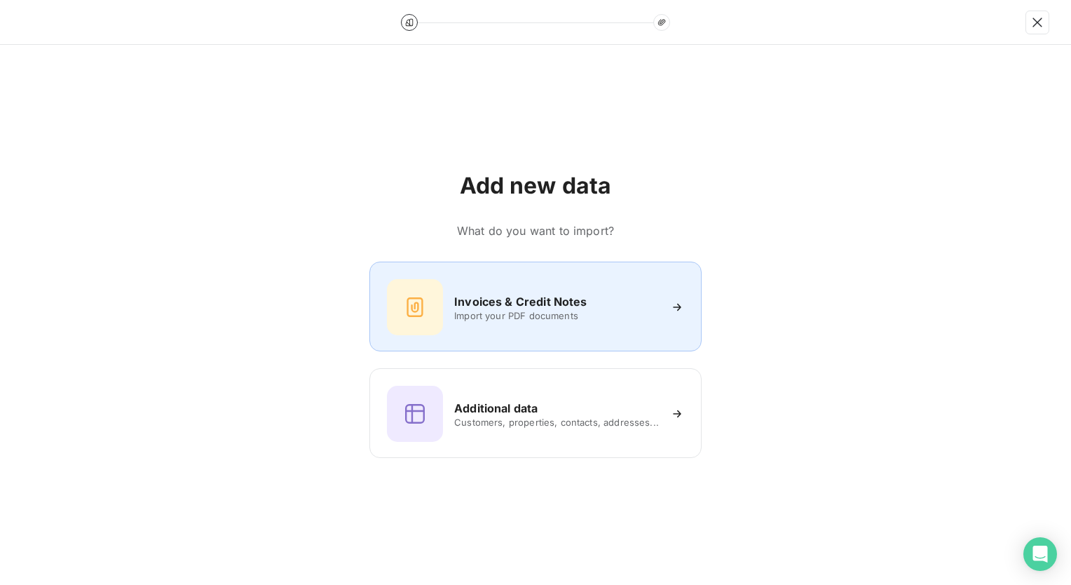
click at [542, 306] on h6 "Invoices & Credit Notes" at bounding box center [520, 301] width 132 height 17
